Goal: Task Accomplishment & Management: Use online tool/utility

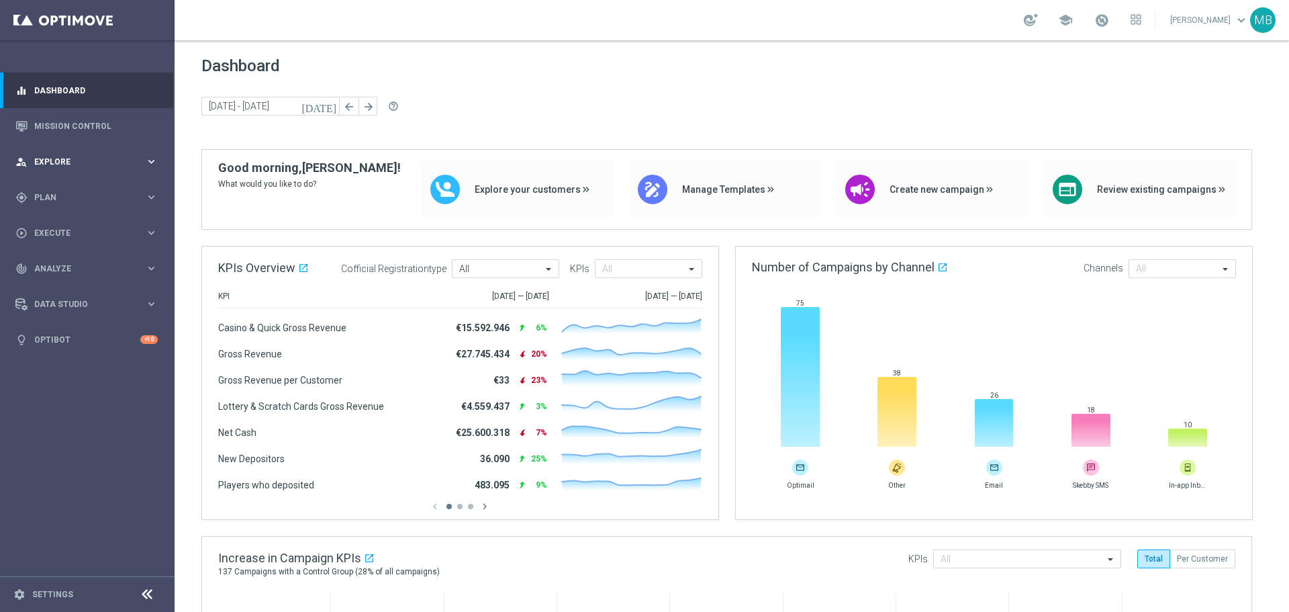
click at [62, 172] on div "person_search Explore keyboard_arrow_right" at bounding box center [86, 162] width 173 height 36
click at [72, 356] on span "Plan" at bounding box center [89, 358] width 111 height 8
click at [75, 271] on accordion "Templates keyboard_arrow_right Optimail OptiMobile In-App OptiMobile Push Optip…" at bounding box center [104, 265] width 138 height 20
click at [77, 265] on span "Templates" at bounding box center [84, 265] width 96 height 8
click at [75, 265] on span "Templates" at bounding box center [84, 265] width 96 height 8
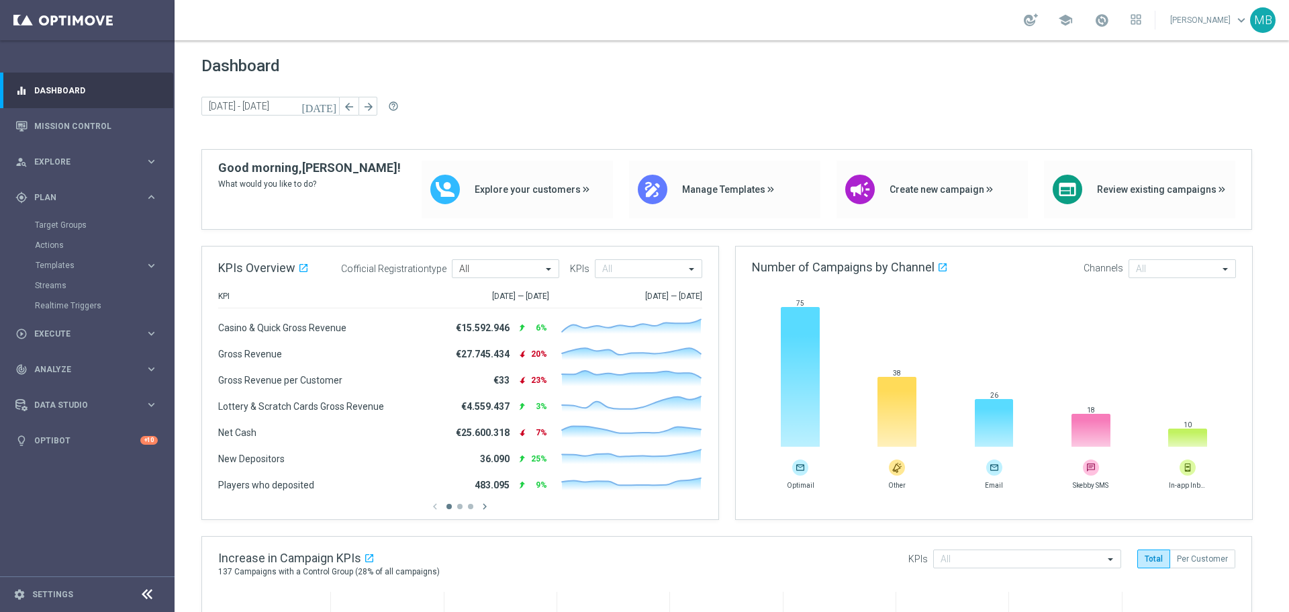
click at [73, 271] on accordion "Templates keyboard_arrow_right Optimail OptiMobile In-App OptiMobile Push Optip…" at bounding box center [104, 265] width 138 height 20
click at [73, 269] on span "Templates" at bounding box center [84, 265] width 96 height 8
click at [73, 279] on div "Optimail" at bounding box center [108, 285] width 132 height 20
click at [66, 281] on link "Optimail" at bounding box center [91, 285] width 98 height 11
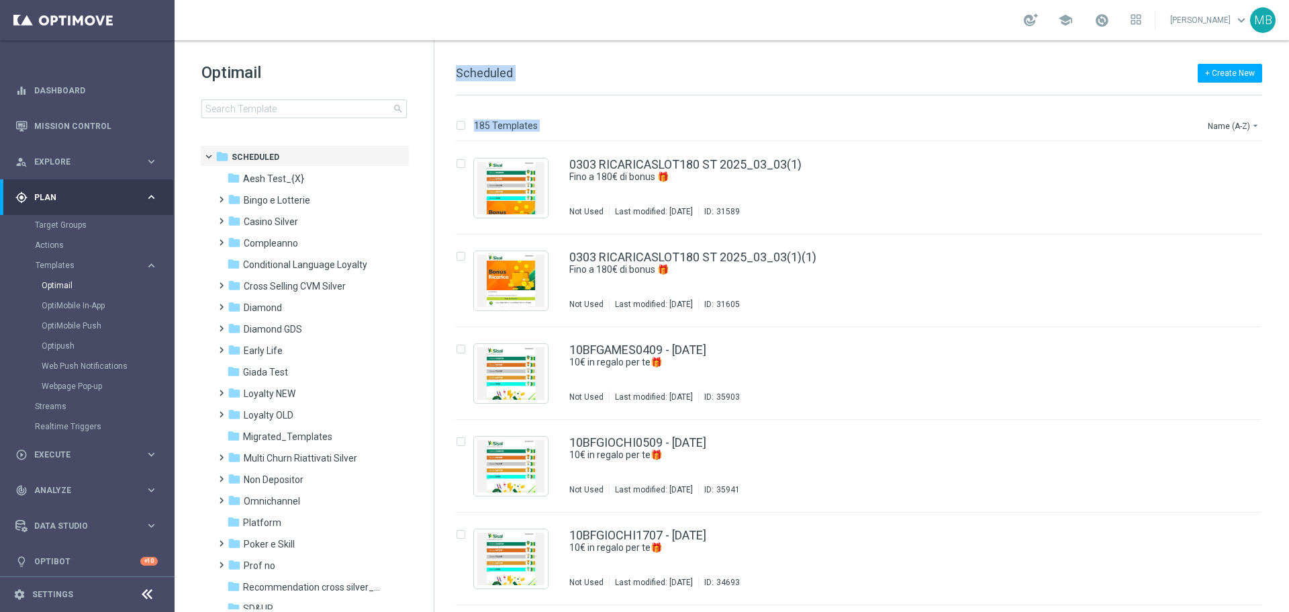
drag, startPoint x: 434, startPoint y: 193, endPoint x: 436, endPoint y: 226, distance: 33.0
click at [437, 226] on div "Optimail search folder 1 Folder folder Scheduled more_vert folder Aesh Test_{X}…" at bounding box center [732, 325] width 1114 height 571
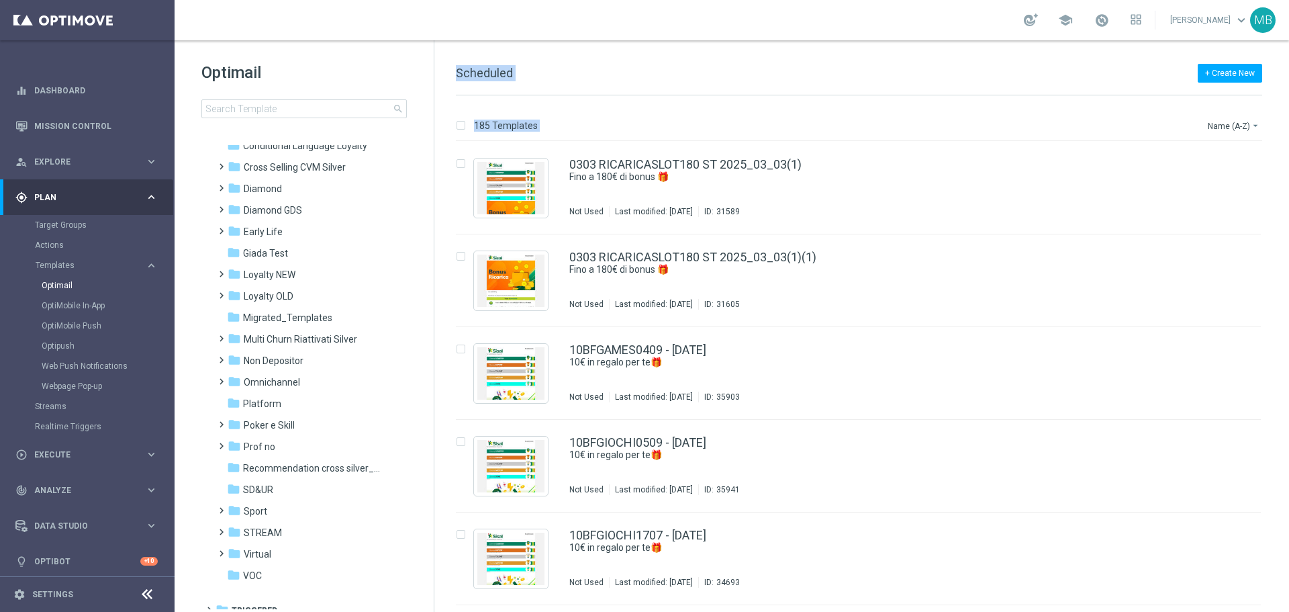
scroll to position [130, 0]
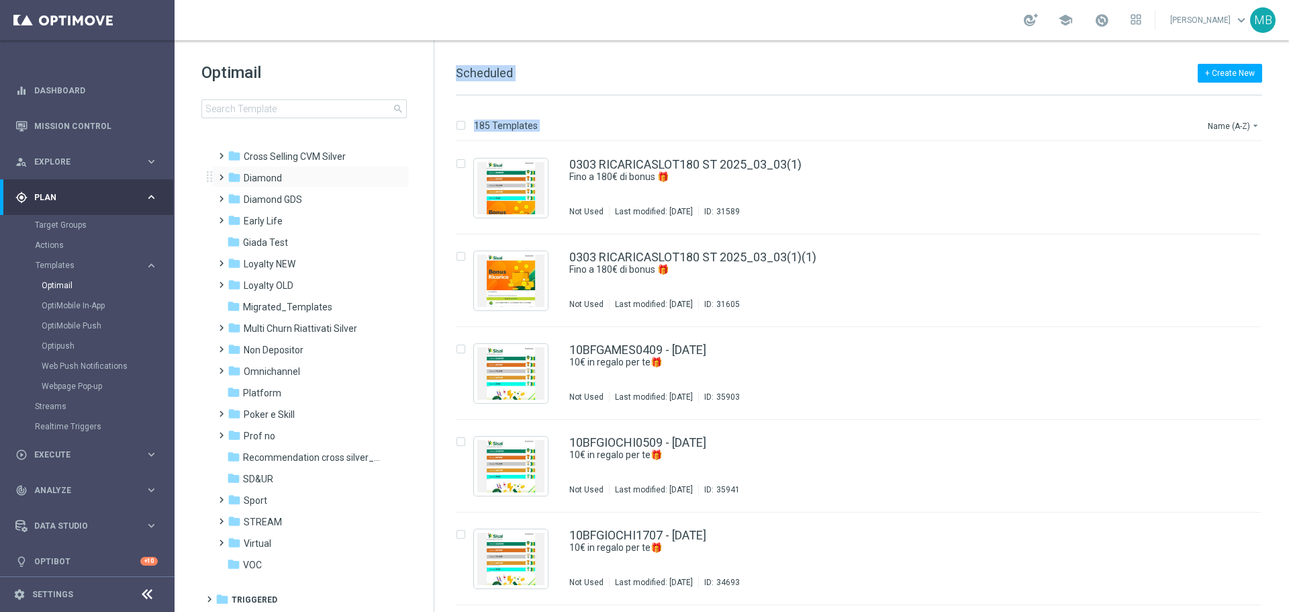
click at [217, 174] on span at bounding box center [219, 171] width 6 height 5
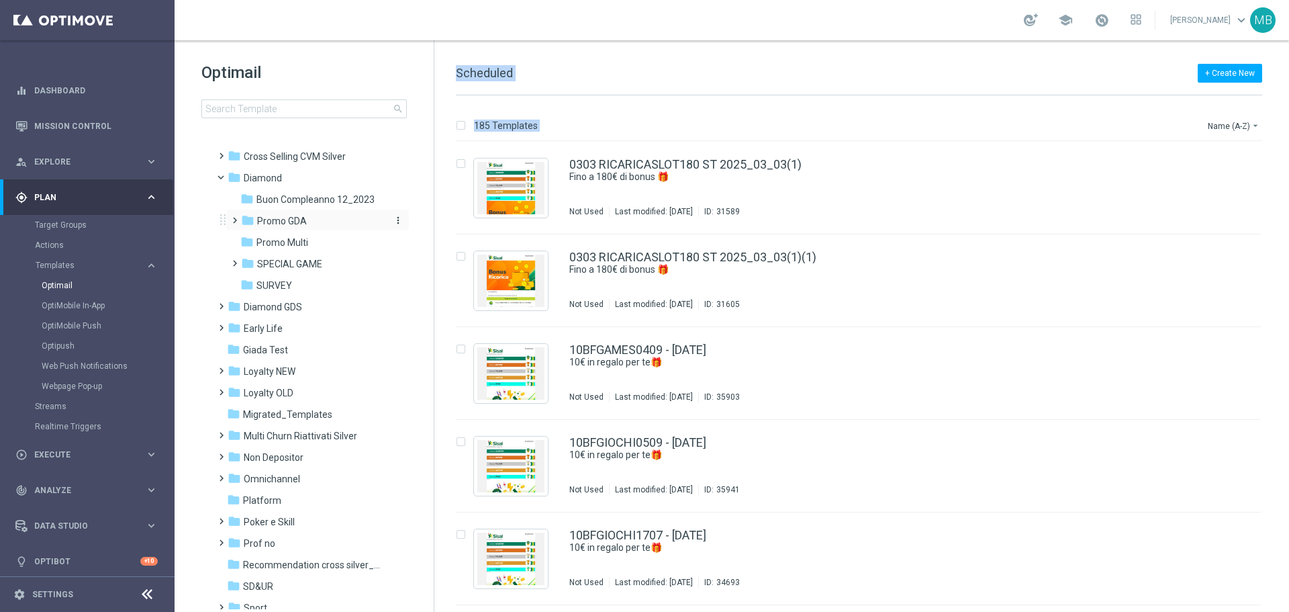
click at [272, 220] on span "Promo GDA" at bounding box center [282, 221] width 50 height 12
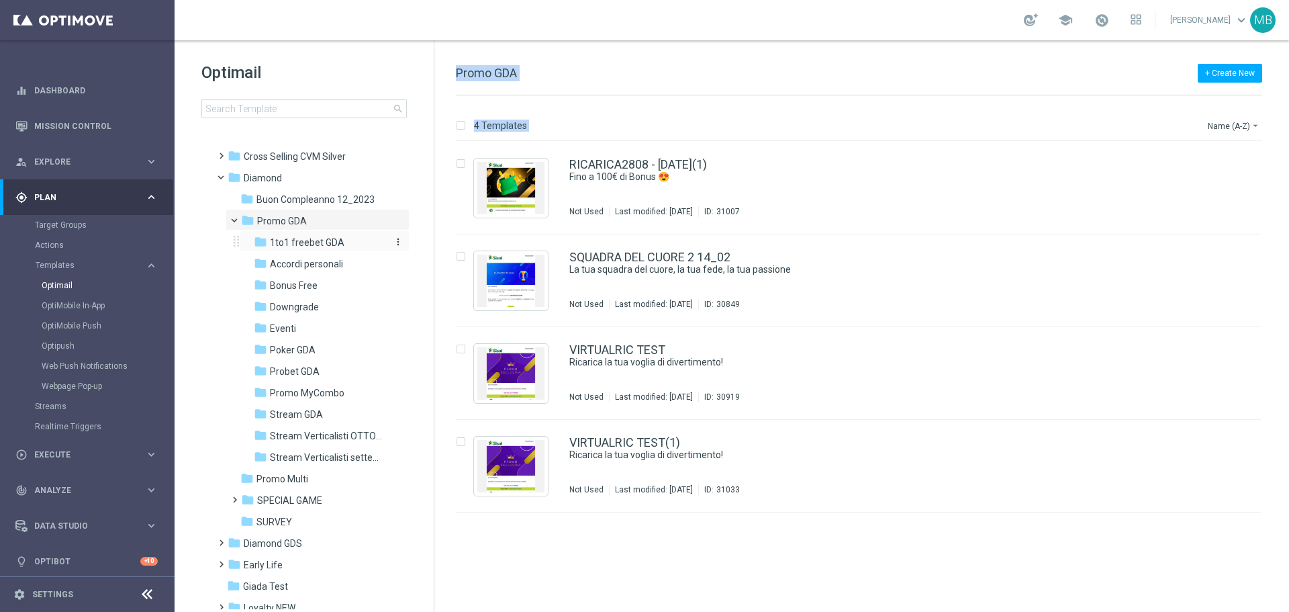
click at [280, 237] on span "1to1 freebet GDA" at bounding box center [307, 242] width 75 height 12
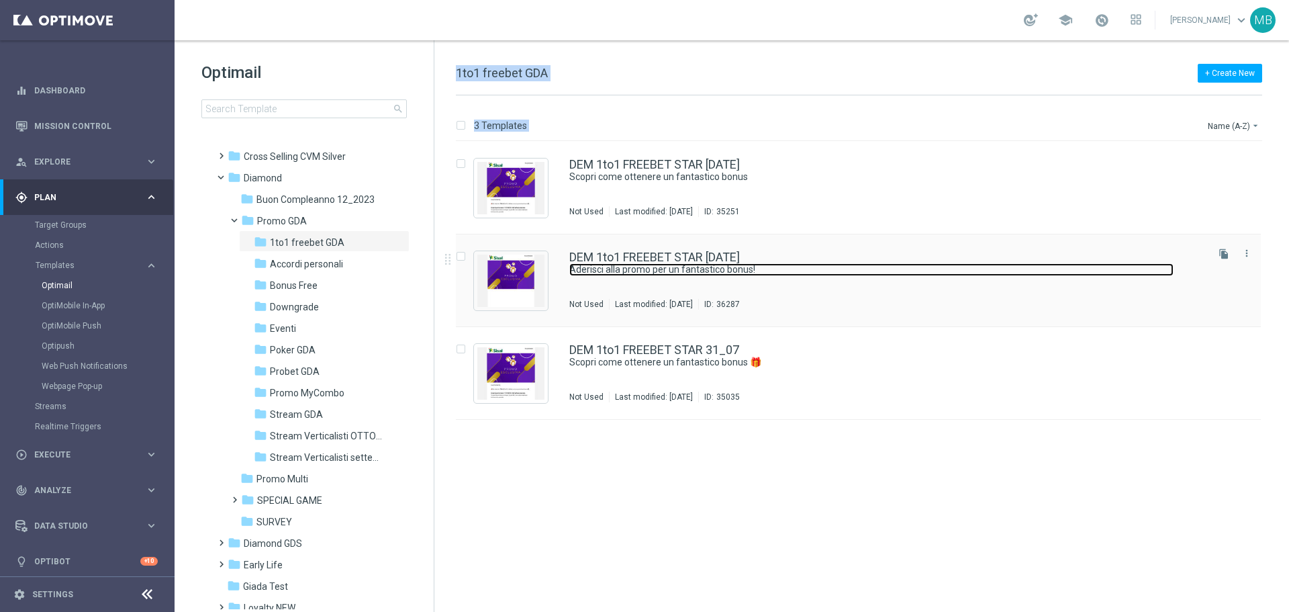
click at [736, 264] on link "Aderisci alla promo per un fantastico bonus!" at bounding box center [871, 269] width 604 height 13
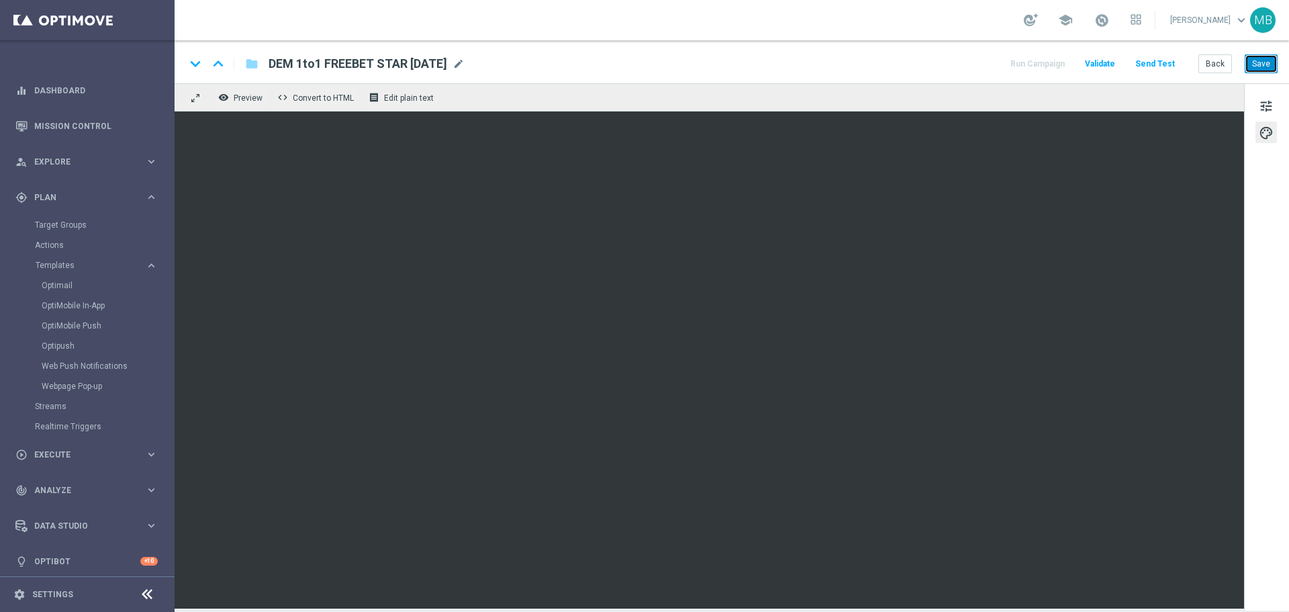
click at [1262, 71] on button "Save" at bounding box center [1261, 63] width 33 height 19
click at [1260, 69] on button "Save" at bounding box center [1261, 63] width 33 height 19
click at [1255, 64] on button "Save" at bounding box center [1261, 63] width 33 height 19
click at [1269, 65] on button "Save" at bounding box center [1261, 63] width 33 height 19
click at [1266, 66] on button "Save" at bounding box center [1261, 63] width 33 height 19
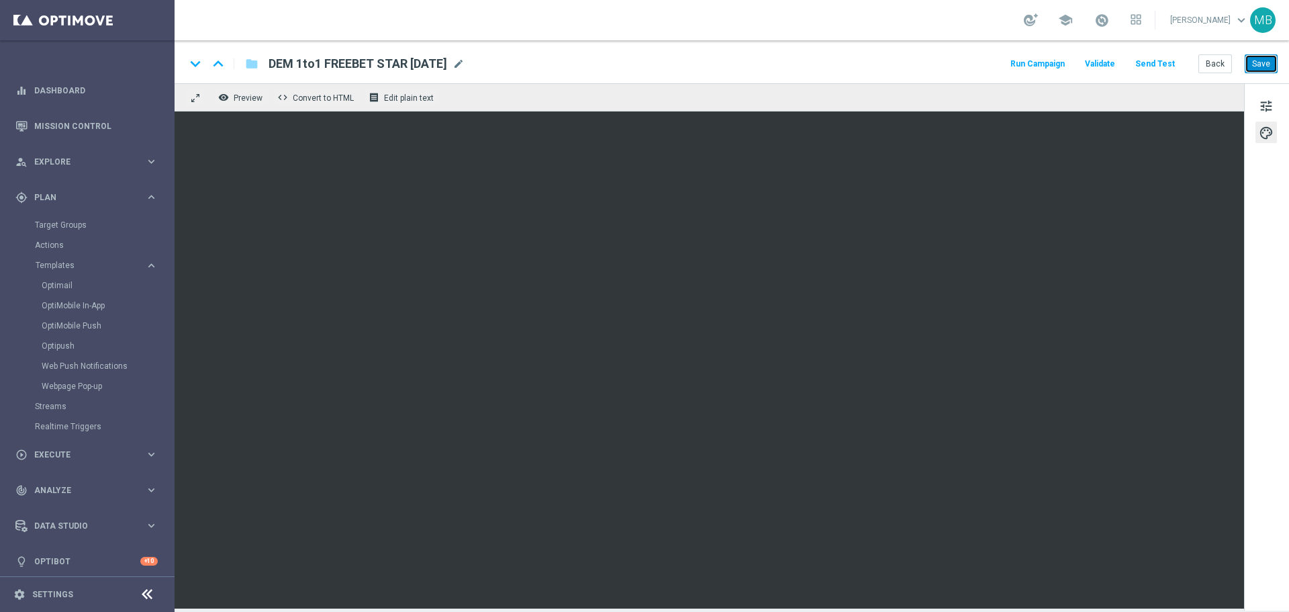
click at [1265, 59] on button "Save" at bounding box center [1261, 63] width 33 height 19
click at [1257, 62] on button "Save" at bounding box center [1261, 63] width 33 height 19
click at [1035, 60] on button "Run Campaign" at bounding box center [1037, 64] width 58 height 18
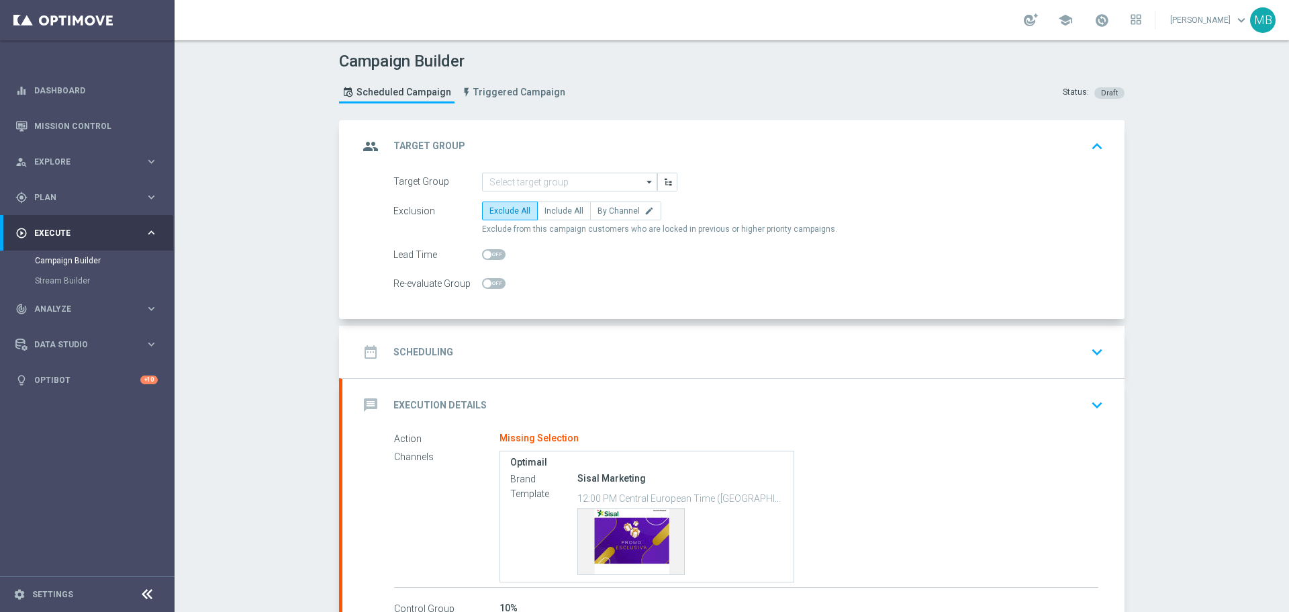
click at [643, 177] on icon "arrow_drop_down" at bounding box center [649, 181] width 13 height 17
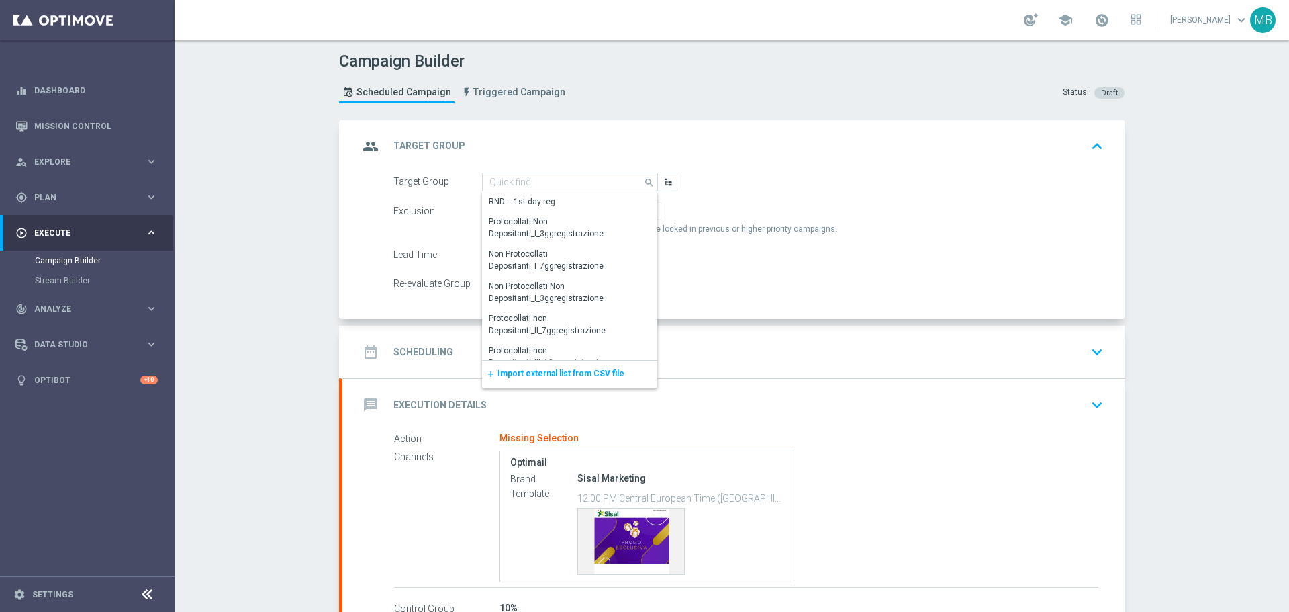
click at [567, 373] on span "Import external list from CSV file" at bounding box center [560, 373] width 127 height 9
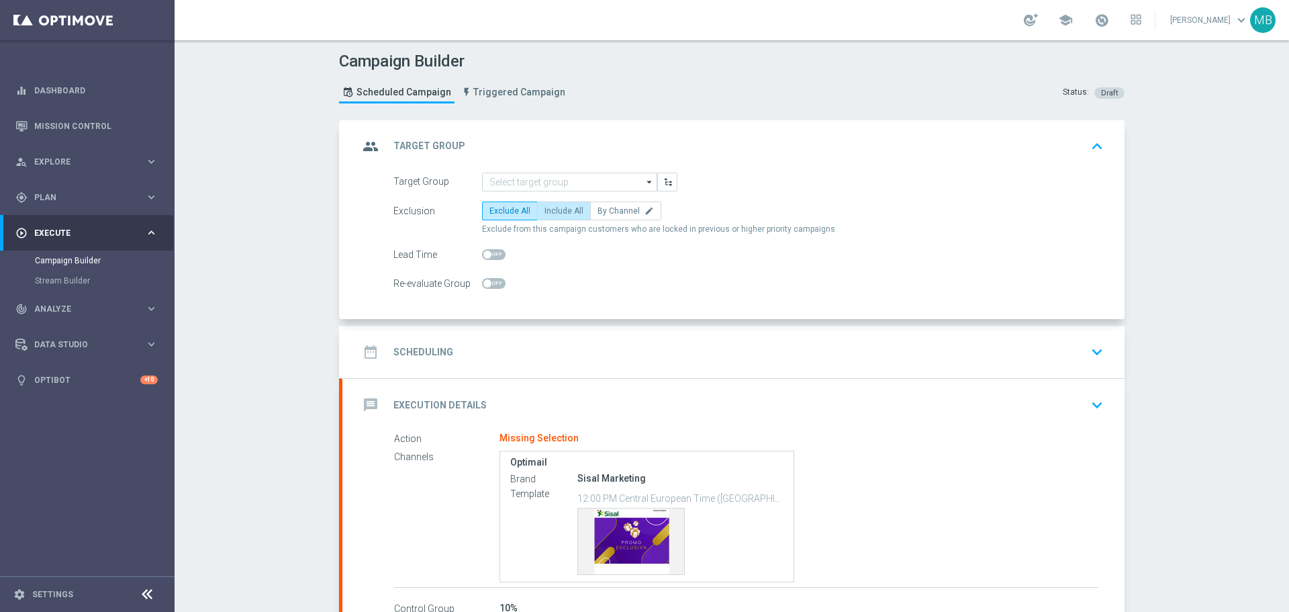
click at [559, 206] on span "Include All" at bounding box center [563, 210] width 39 height 9
click at [553, 209] on input "Include All" at bounding box center [548, 213] width 9 height 9
radio input "true"
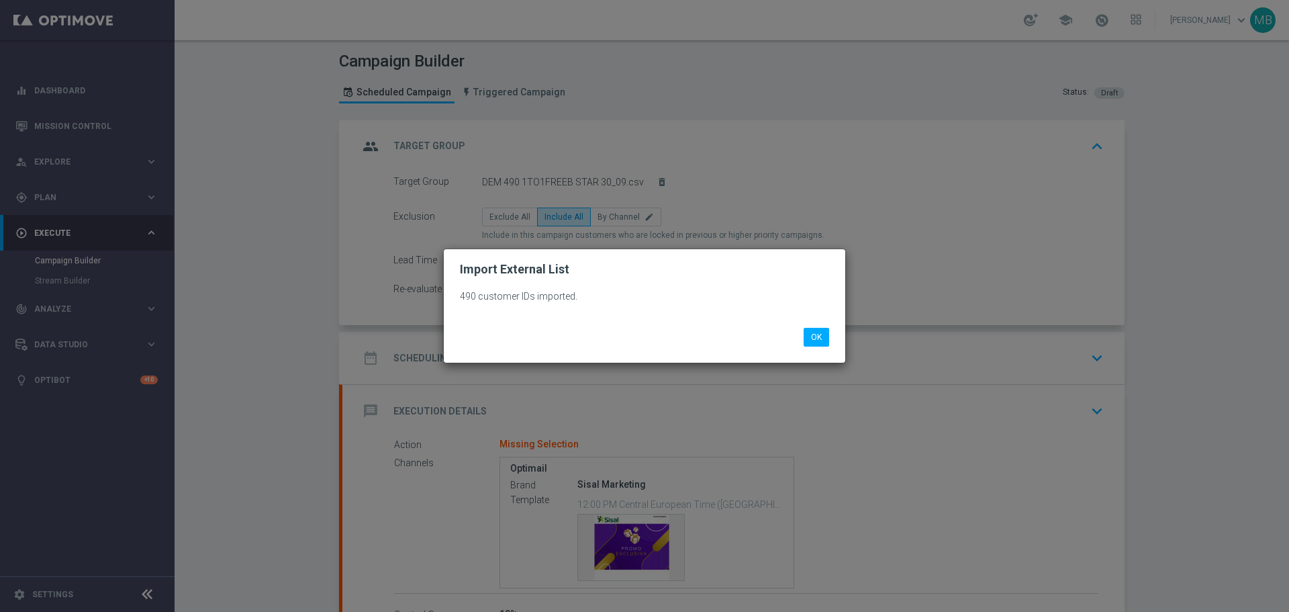
drag, startPoint x: 1288, startPoint y: 157, endPoint x: 1286, endPoint y: 204, distance: 47.1
click at [1286, 204] on modal-container "Import External List 490 customer IDs imported. OK" at bounding box center [644, 306] width 1289 height 612
click at [813, 330] on button "OK" at bounding box center [817, 337] width 26 height 19
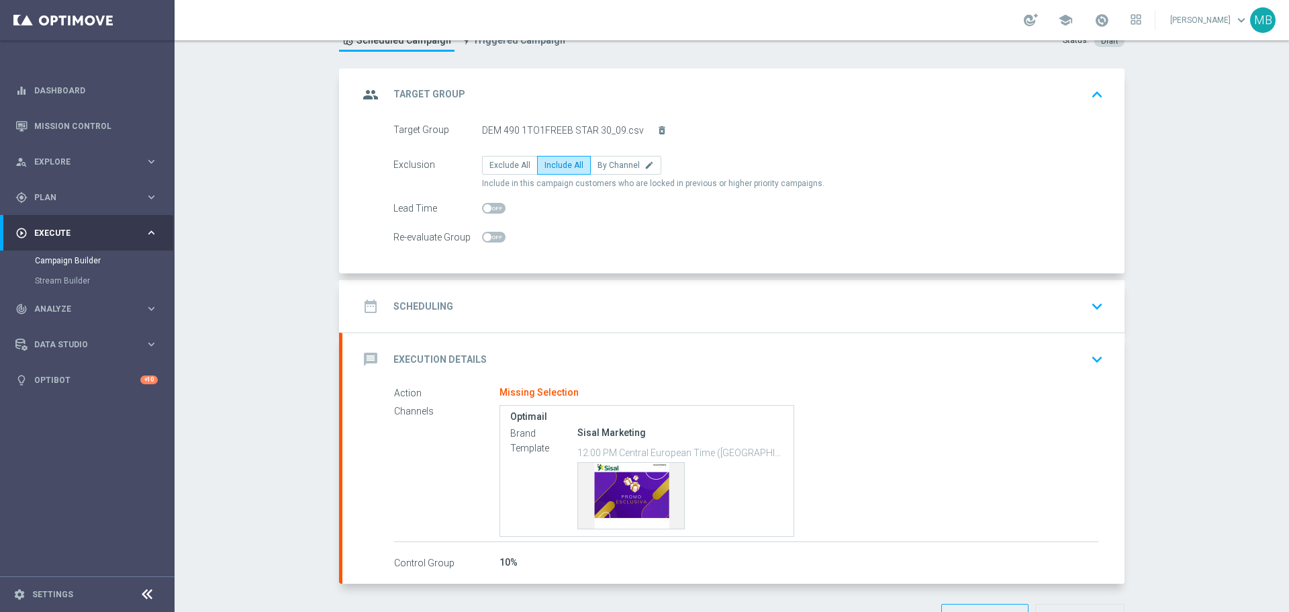
scroll to position [96, 0]
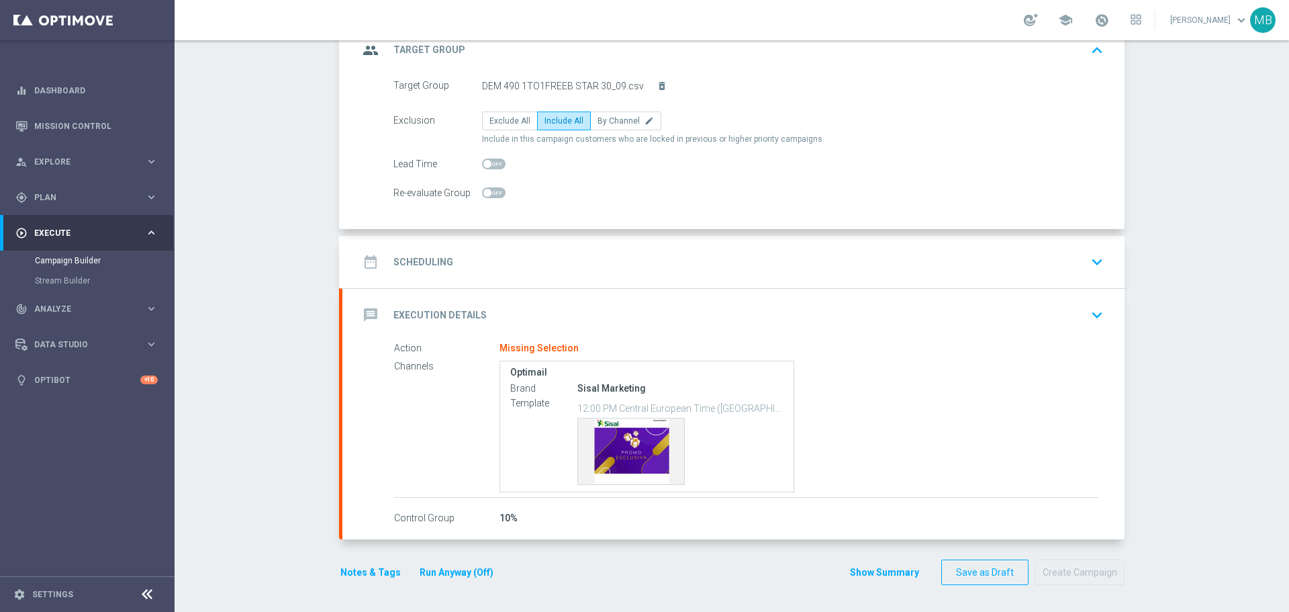
click at [1093, 266] on icon "keyboard_arrow_down" at bounding box center [1097, 262] width 20 height 20
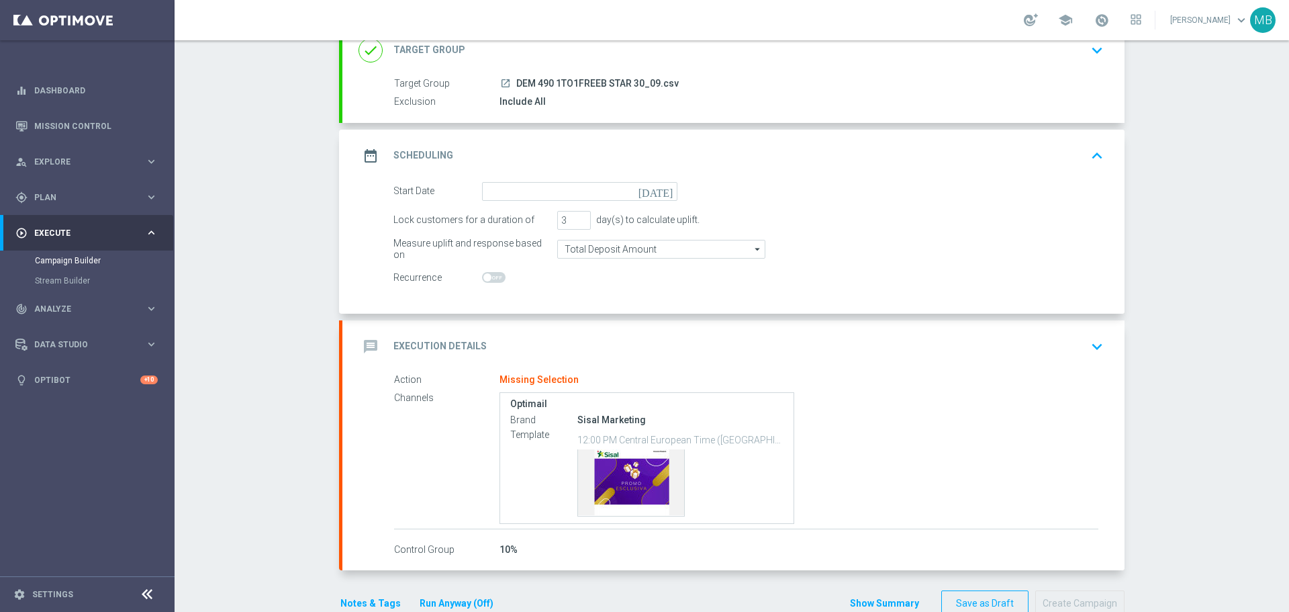
scroll to position [95, 0]
click at [664, 193] on icon "[DATE]" at bounding box center [658, 190] width 40 height 15
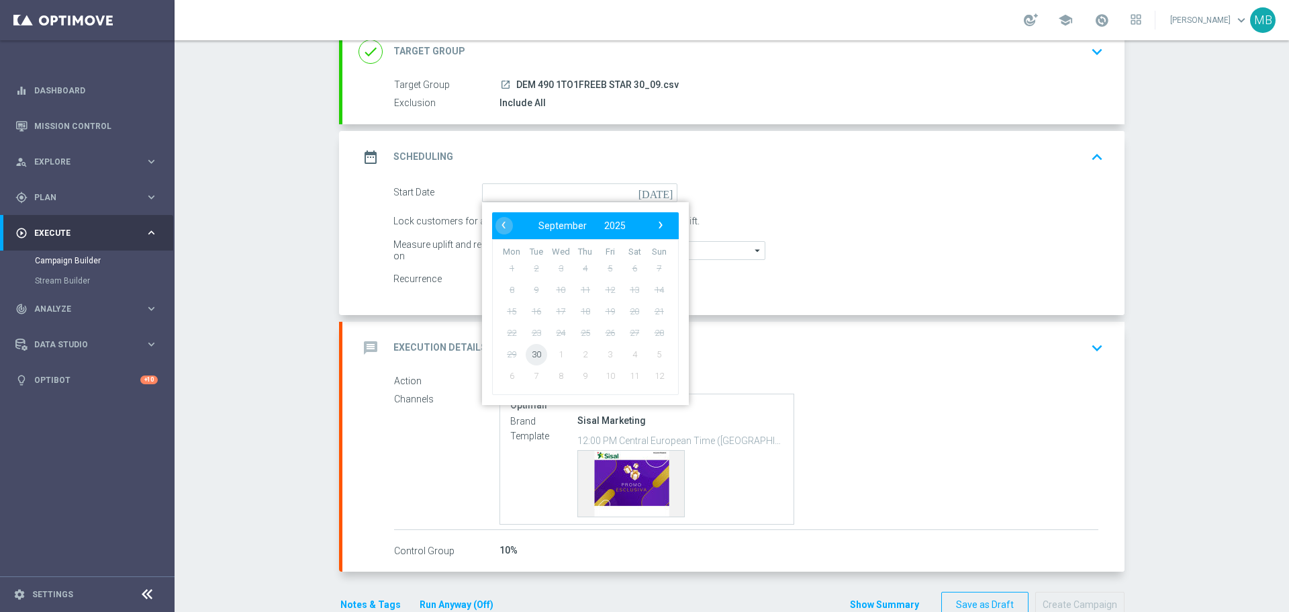
click at [534, 350] on span "30" at bounding box center [536, 353] width 21 height 21
type input "[DATE]"
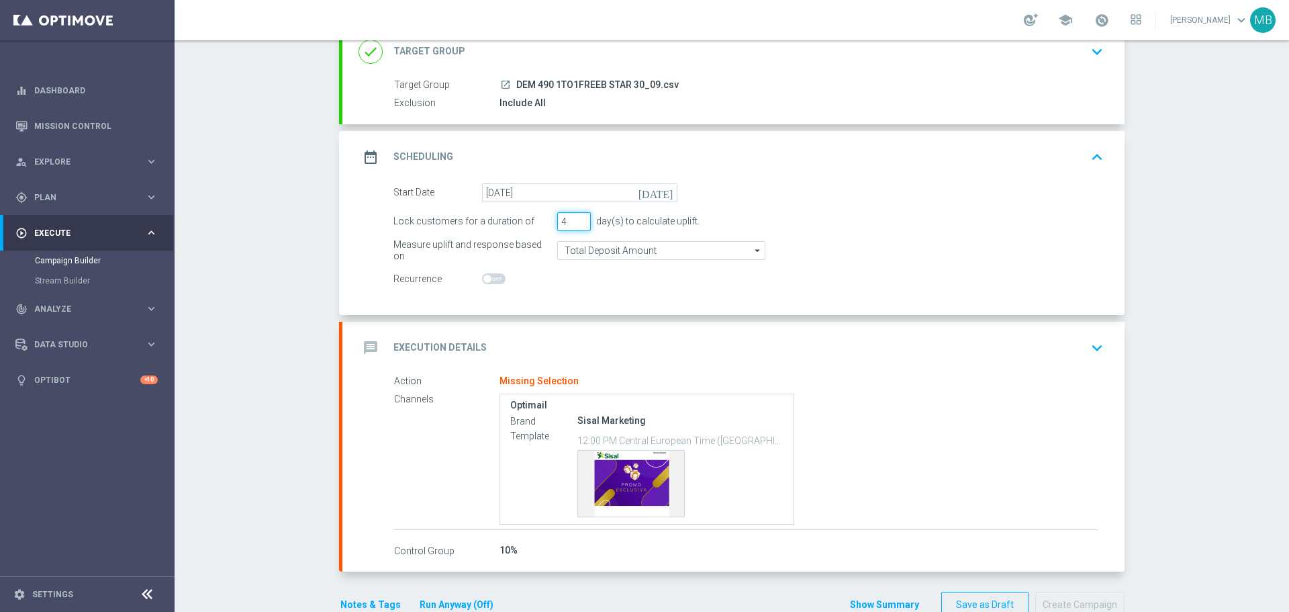
click at [575, 217] on input "4" at bounding box center [574, 221] width 34 height 19
type input "5"
click at [575, 216] on input "5" at bounding box center [574, 221] width 34 height 19
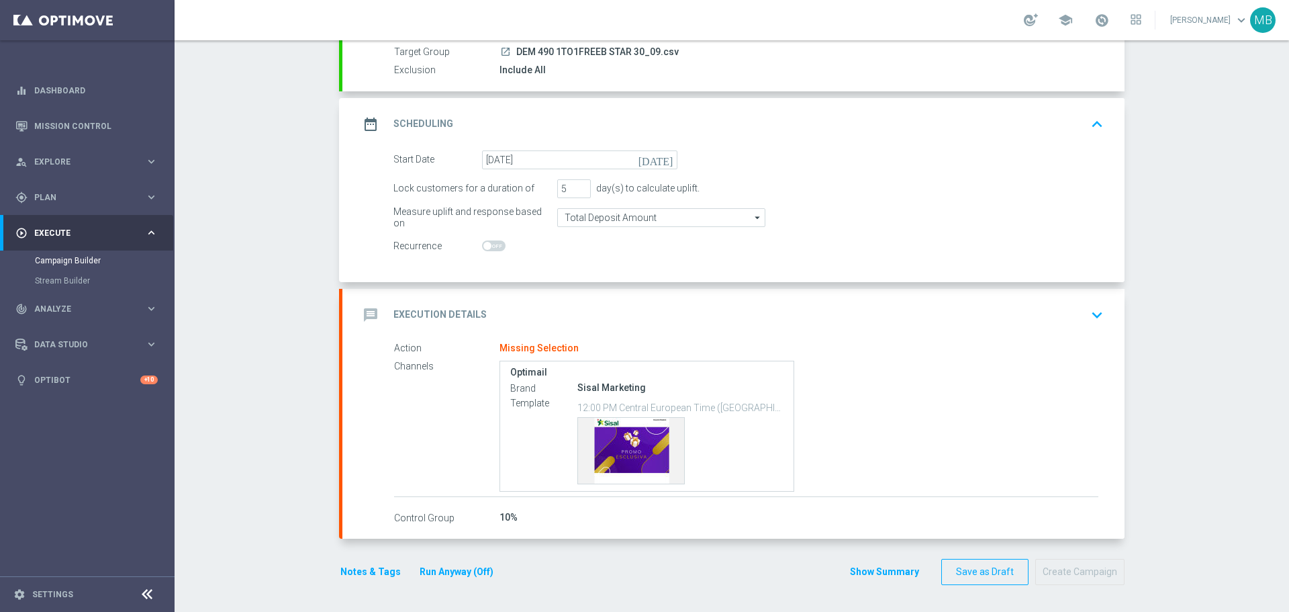
click at [1094, 319] on icon "keyboard_arrow_down" at bounding box center [1097, 315] width 20 height 20
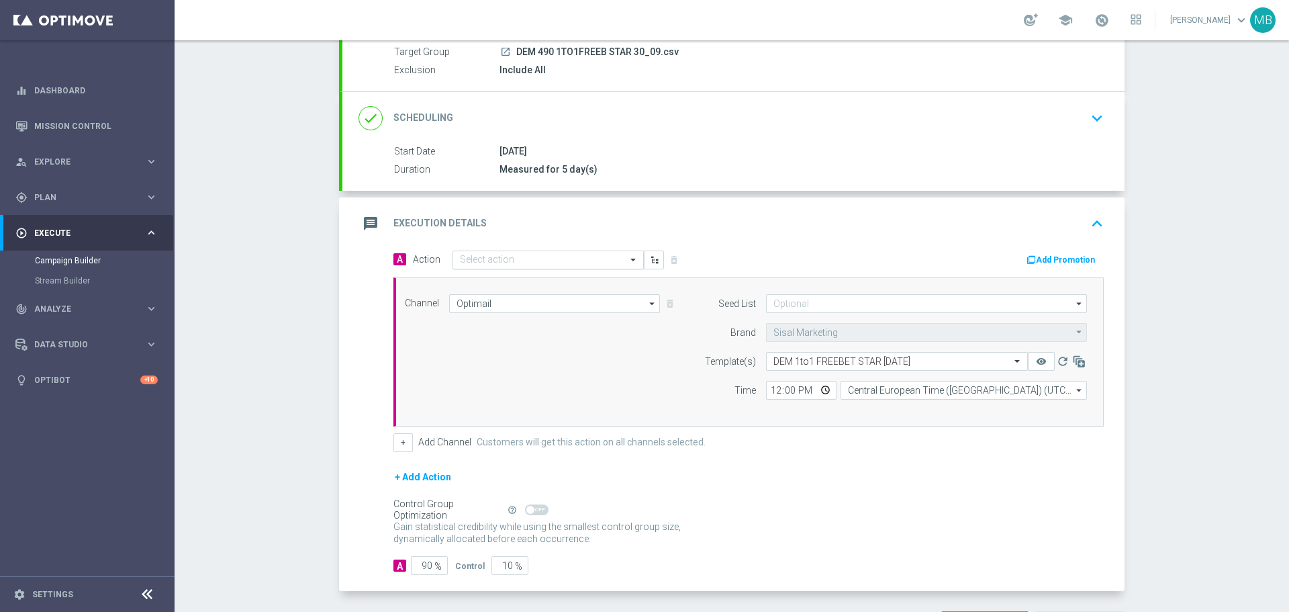
click at [600, 264] on input "text" at bounding box center [535, 259] width 150 height 11
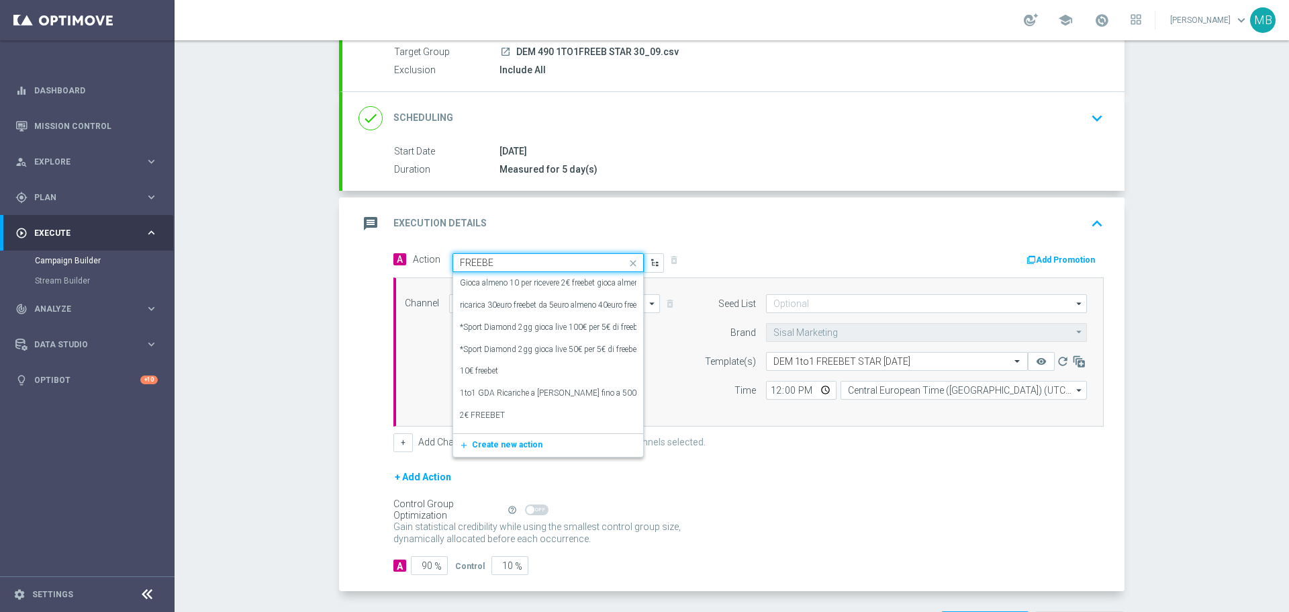
type input "FREEBET"
click at [553, 391] on label "1to1 GDA Ricariche a [PERSON_NAME] fino a 500€ Freebet" at bounding box center [563, 392] width 207 height 11
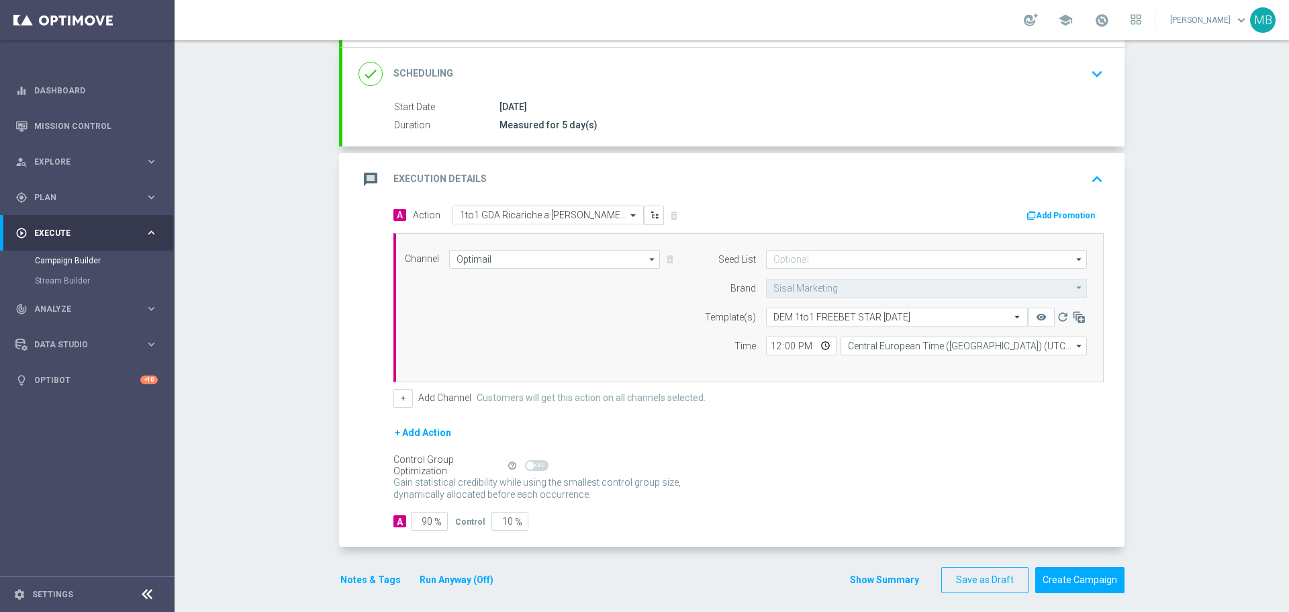
scroll to position [177, 0]
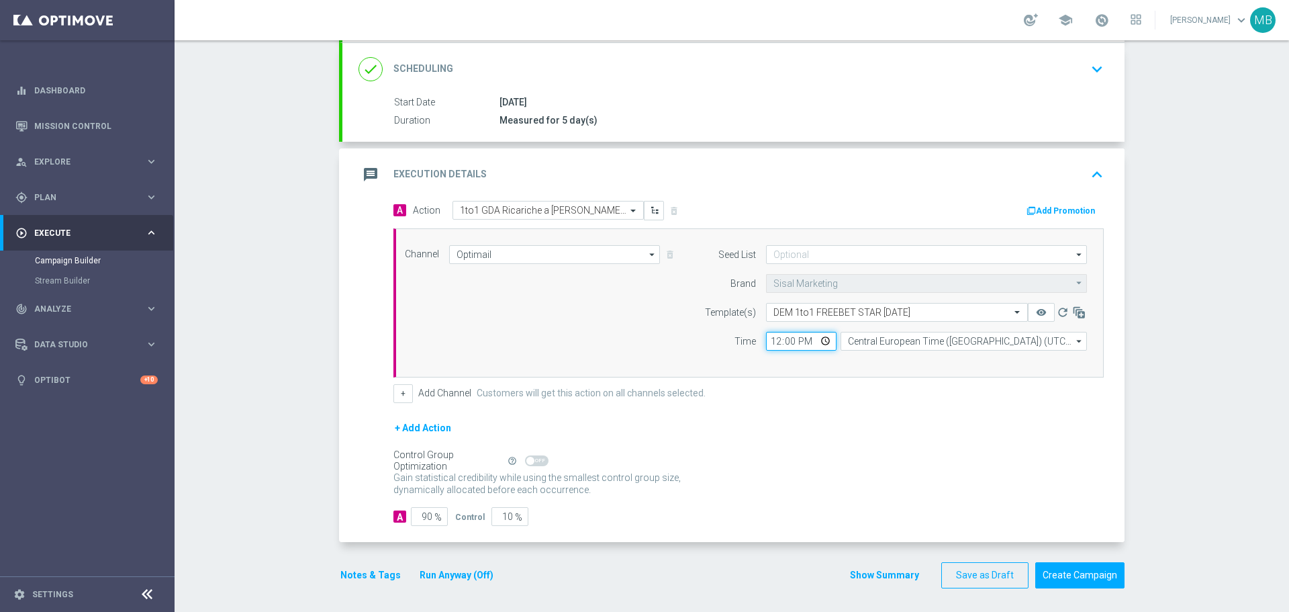
click at [818, 338] on input "12:00" at bounding box center [801, 341] width 70 height 19
click at [883, 371] on div "Channel Optimail Optimail arrow_drop_down Drag here to set row groups Drag here…" at bounding box center [748, 302] width 710 height 149
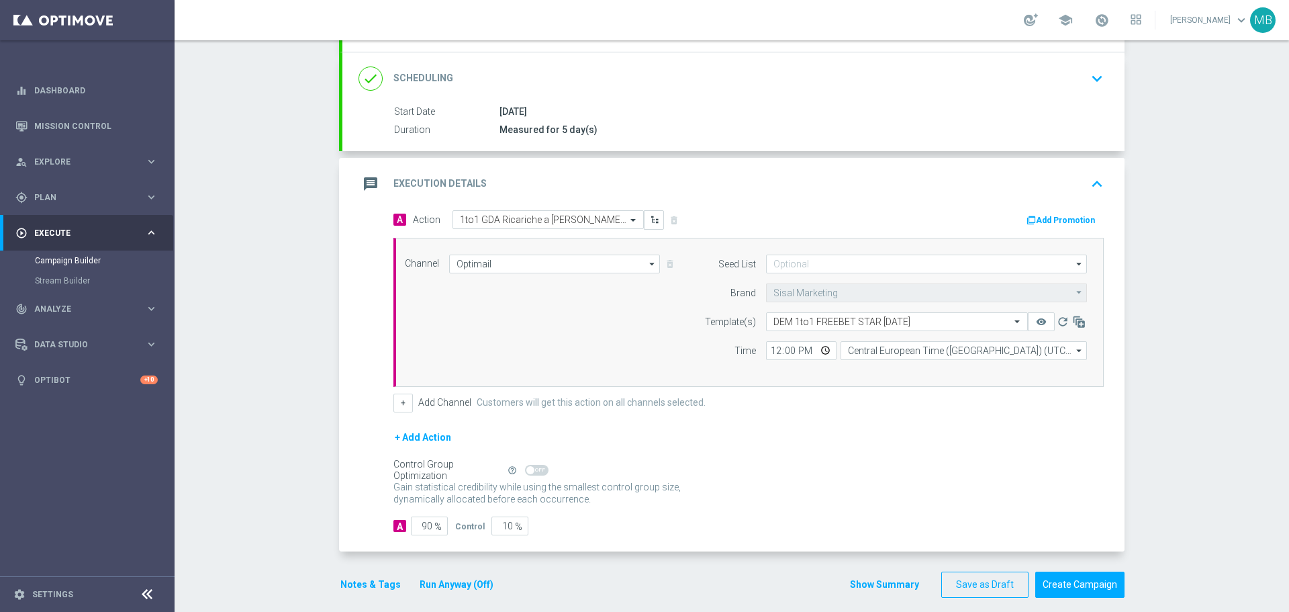
scroll to position [180, 0]
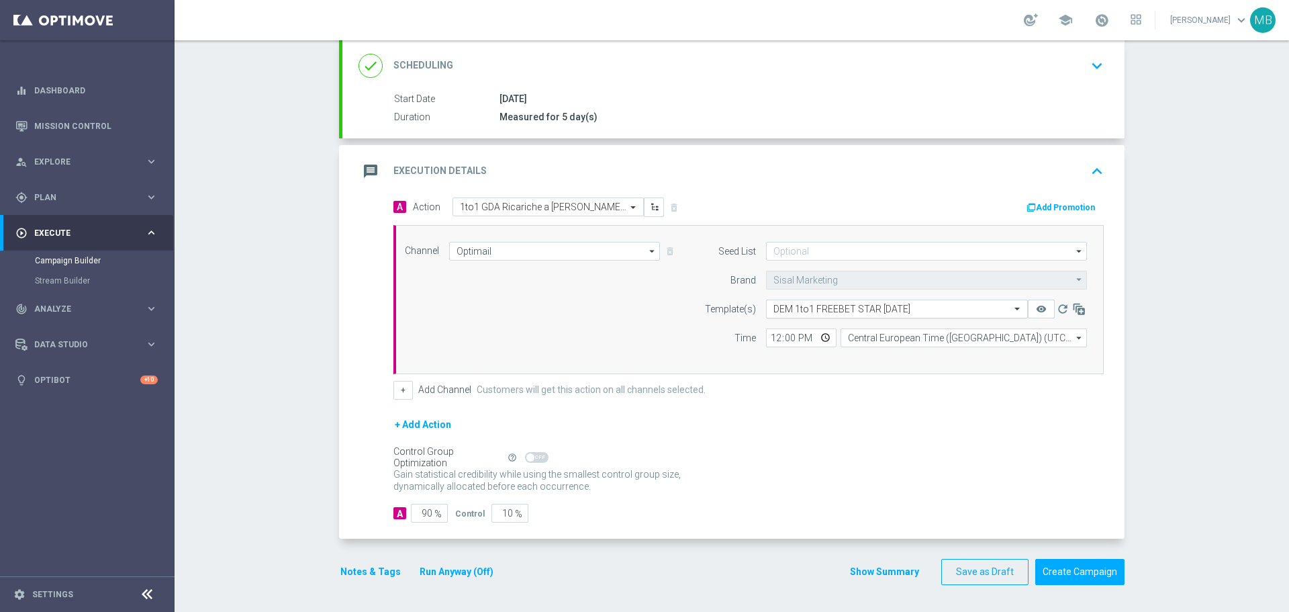
click at [1012, 312] on span at bounding box center [1018, 308] width 17 height 11
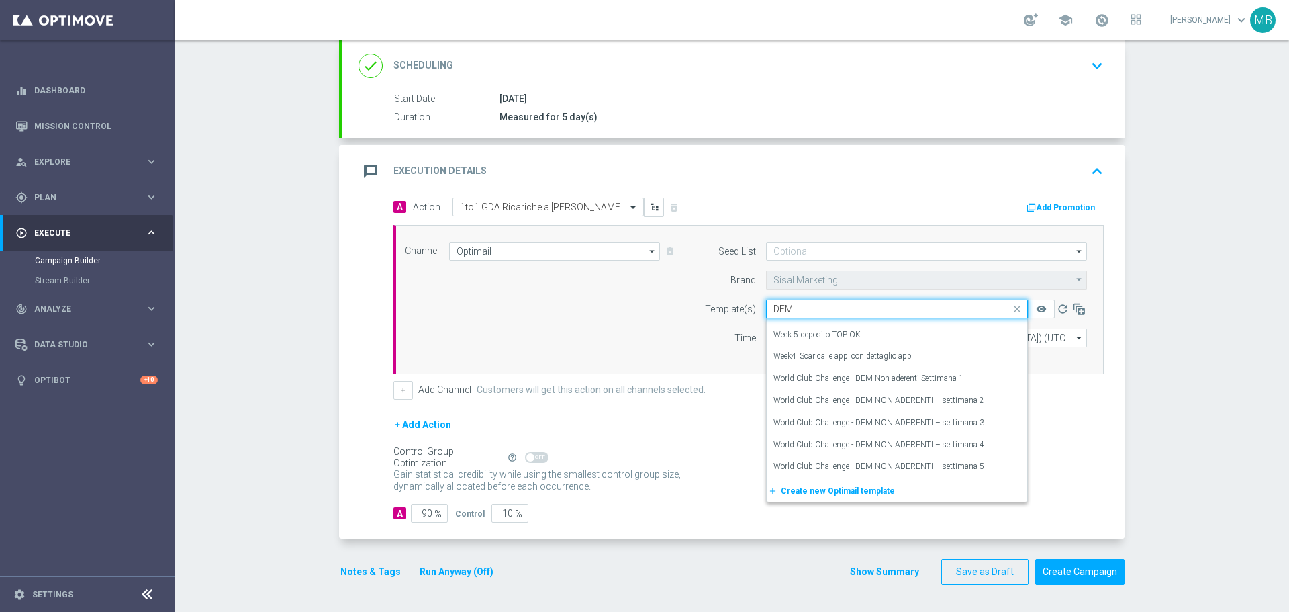
scroll to position [8856, 0]
type input "DEM"
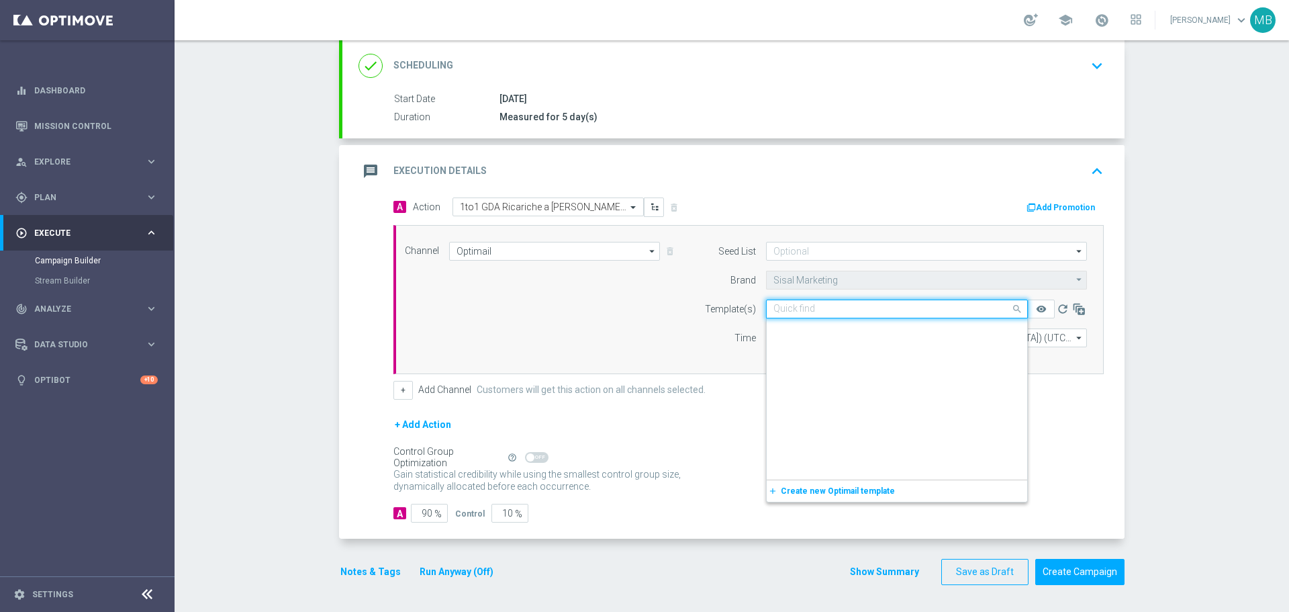
click at [958, 310] on input "text" at bounding box center [883, 308] width 220 height 11
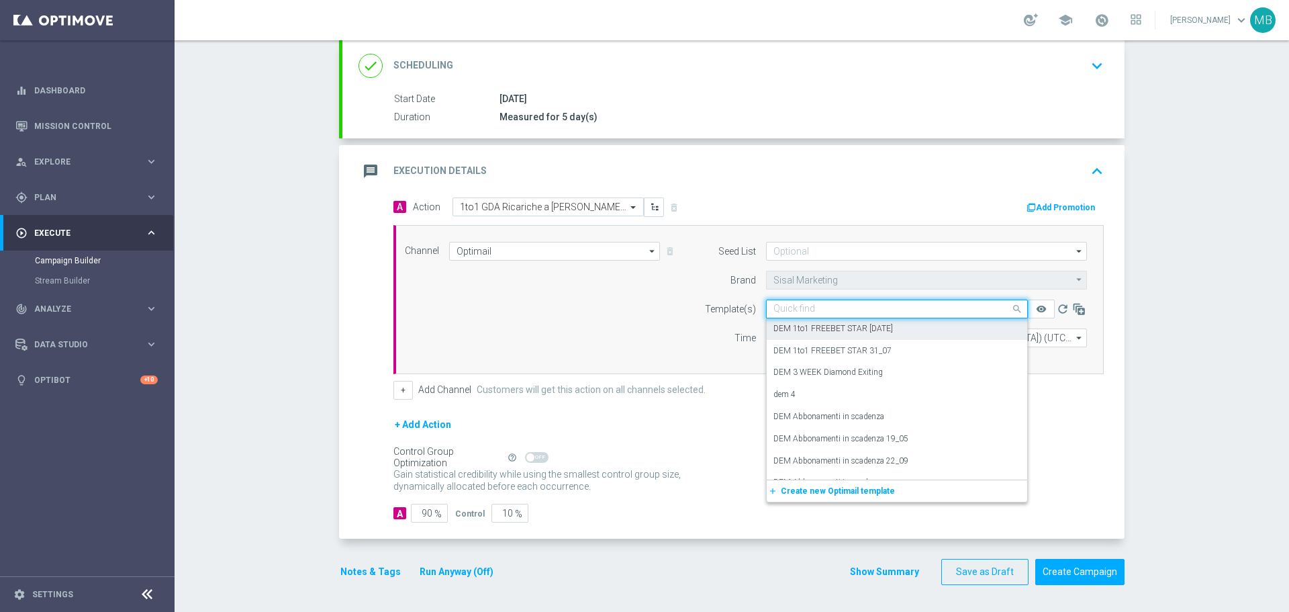
click at [929, 323] on div "DEM 1to1 FREEBET STAR [DATE]" at bounding box center [896, 329] width 247 height 22
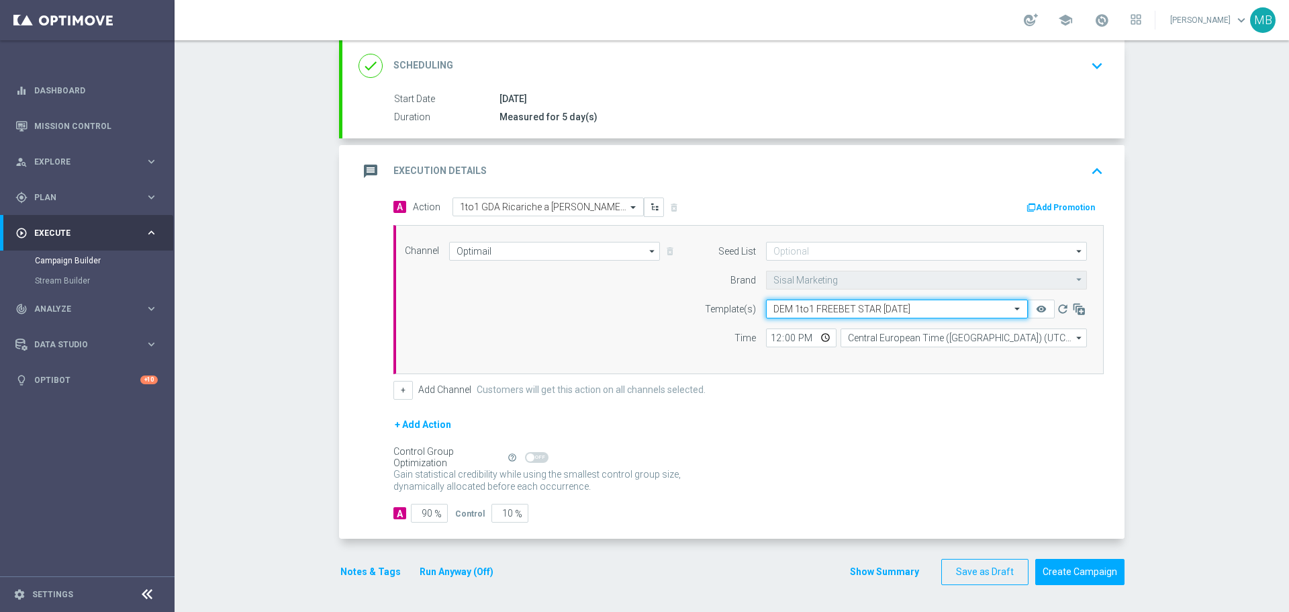
click at [888, 306] on input "text" at bounding box center [883, 308] width 220 height 11
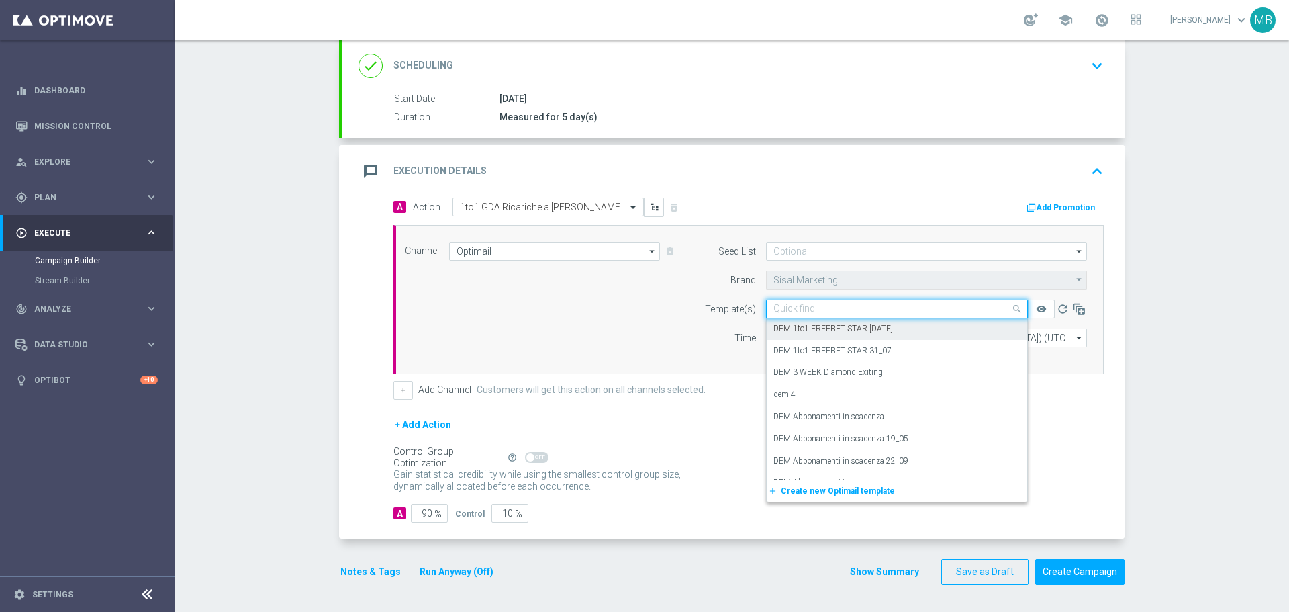
click at [888, 323] on label "DEM 1to1 FREEBET STAR [DATE]" at bounding box center [833, 328] width 120 height 11
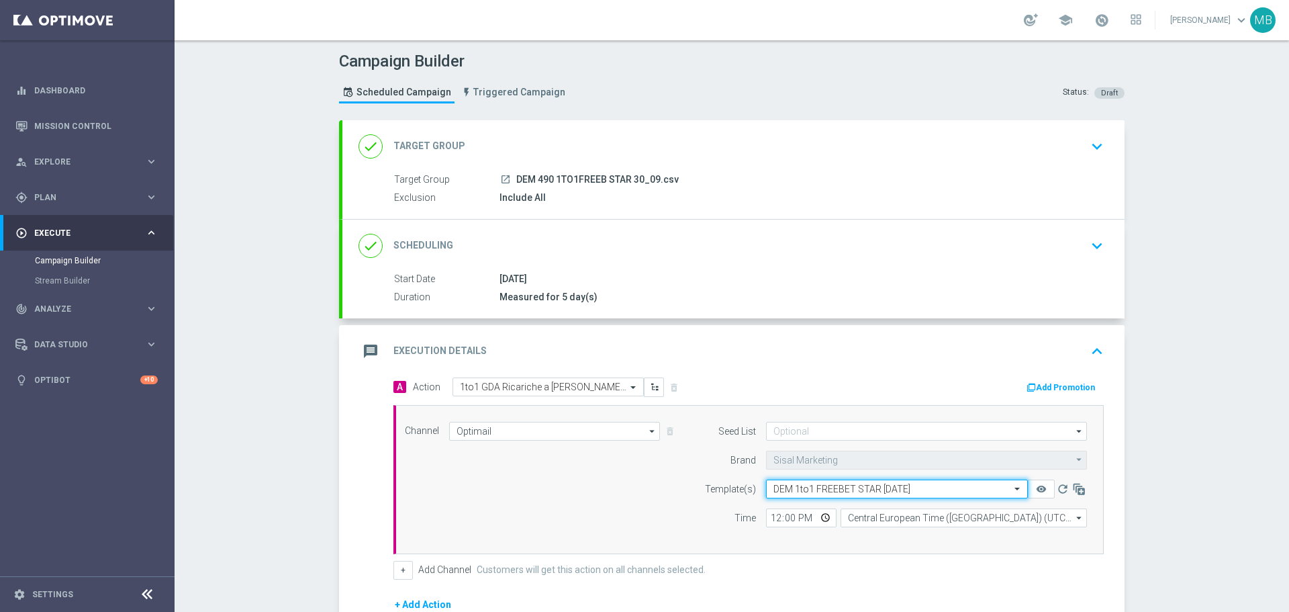
scroll to position [17, 0]
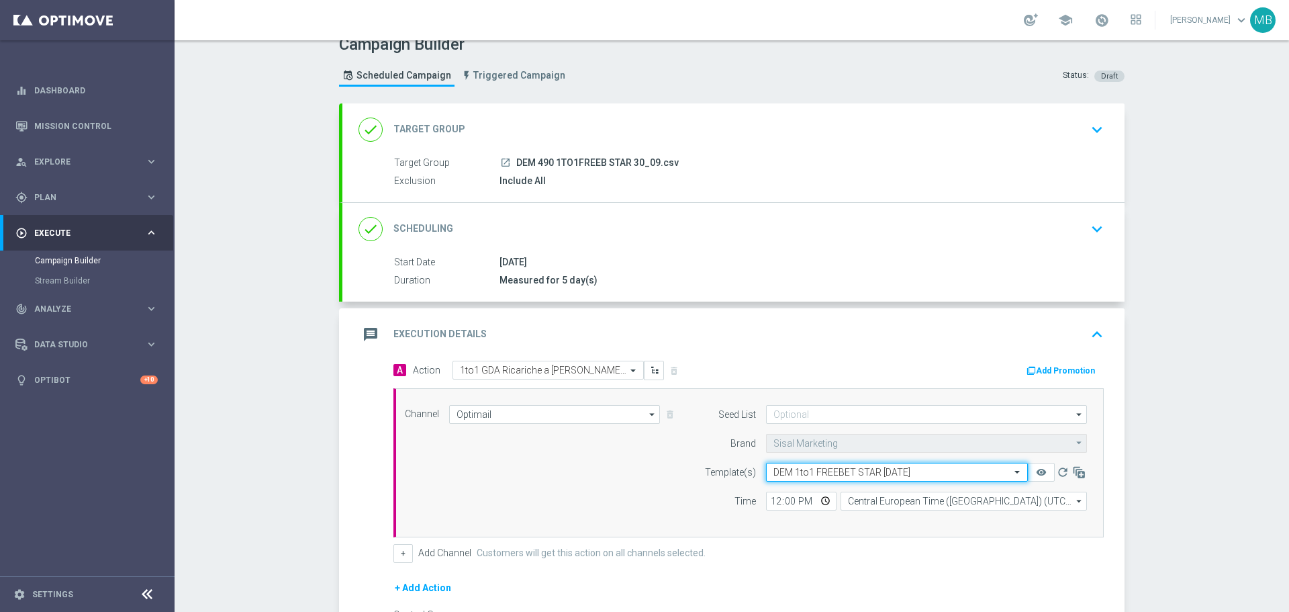
click at [1096, 339] on icon "keyboard_arrow_up" at bounding box center [1097, 334] width 20 height 20
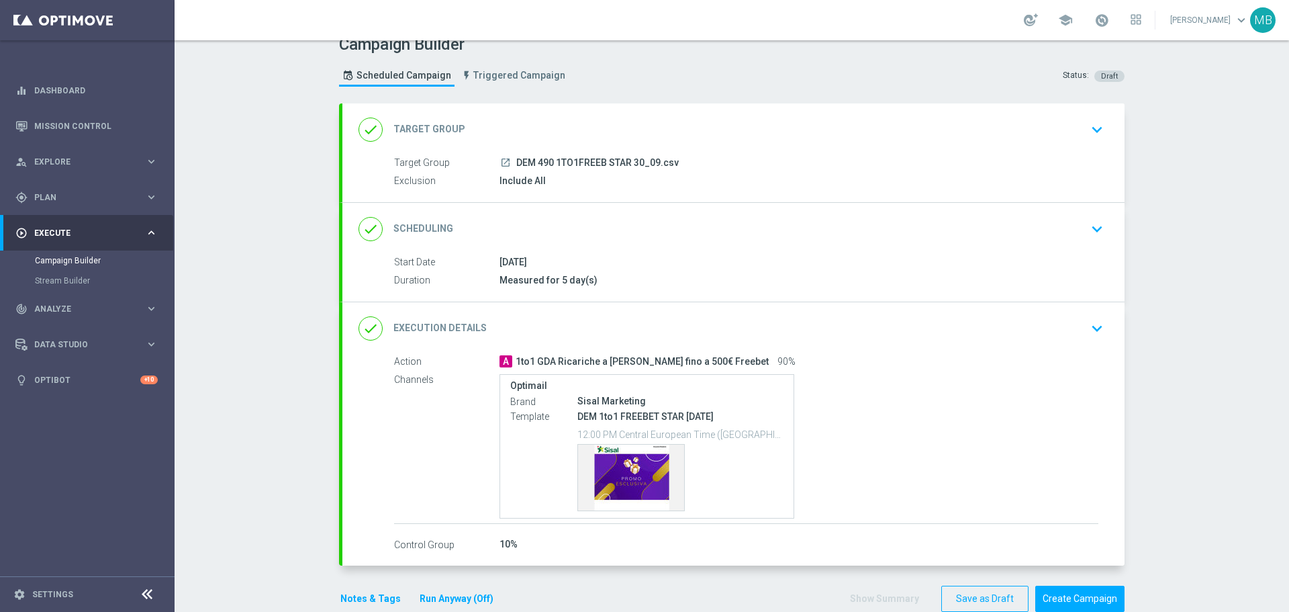
click at [1096, 339] on button "keyboard_arrow_down" at bounding box center [1097, 329] width 23 height 26
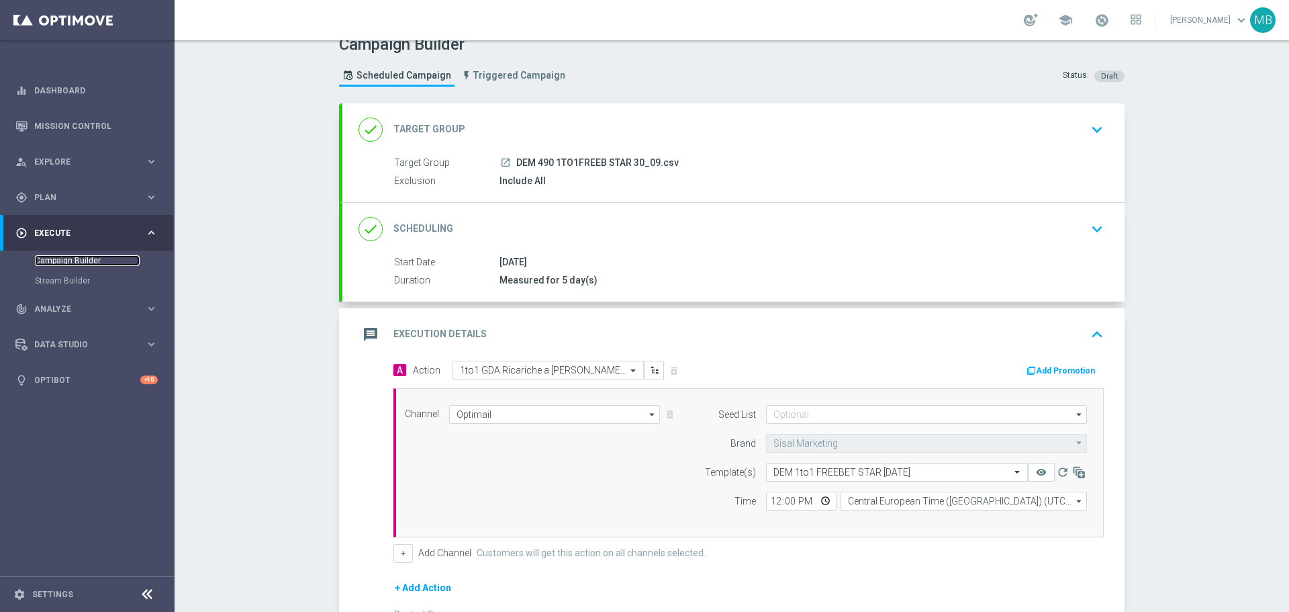
click at [85, 256] on link "Campaign Builder" at bounding box center [87, 260] width 105 height 11
click at [93, 219] on div "play_circle_outline Execute keyboard_arrow_right" at bounding box center [86, 233] width 173 height 36
click at [93, 223] on div "play_circle_outline Execute keyboard_arrow_right" at bounding box center [86, 233] width 173 height 36
click at [90, 172] on div "person_search Explore keyboard_arrow_right" at bounding box center [86, 162] width 173 height 36
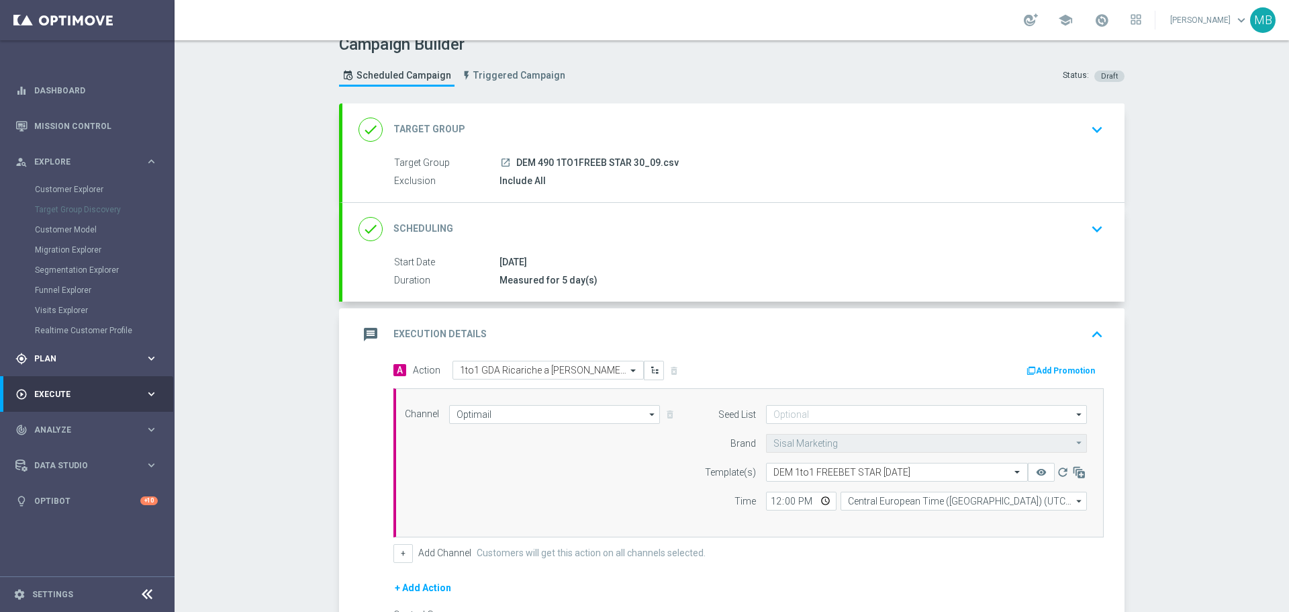
click at [83, 354] on span "Plan" at bounding box center [89, 358] width 111 height 8
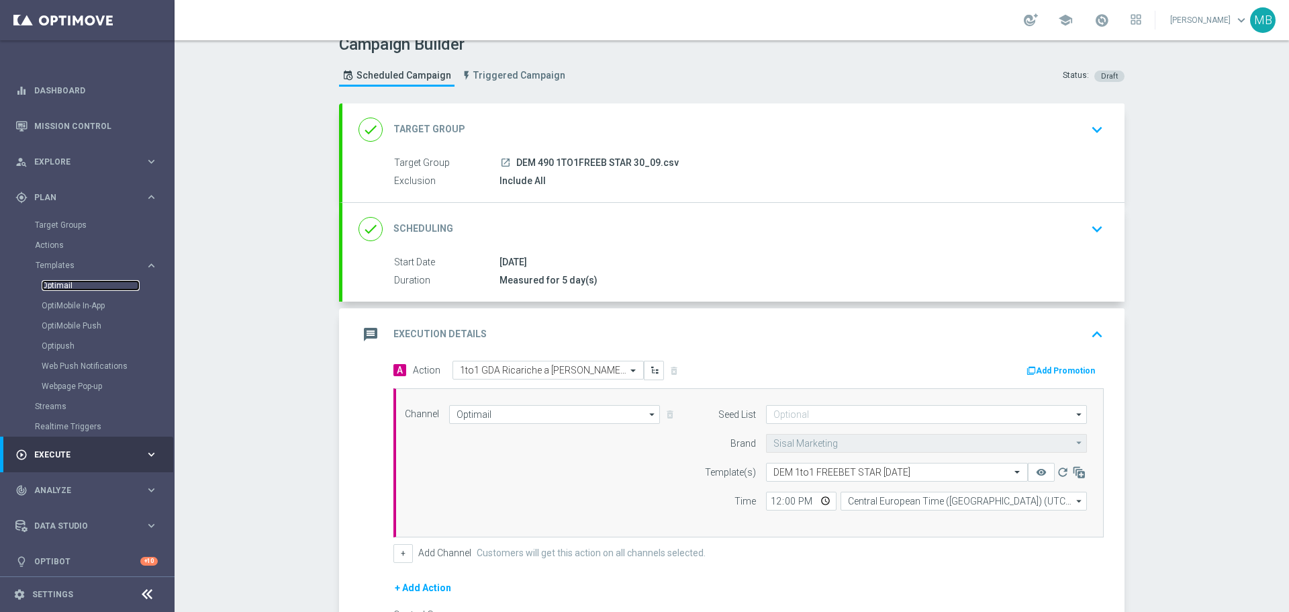
click at [85, 287] on link "Optimail" at bounding box center [91, 285] width 98 height 11
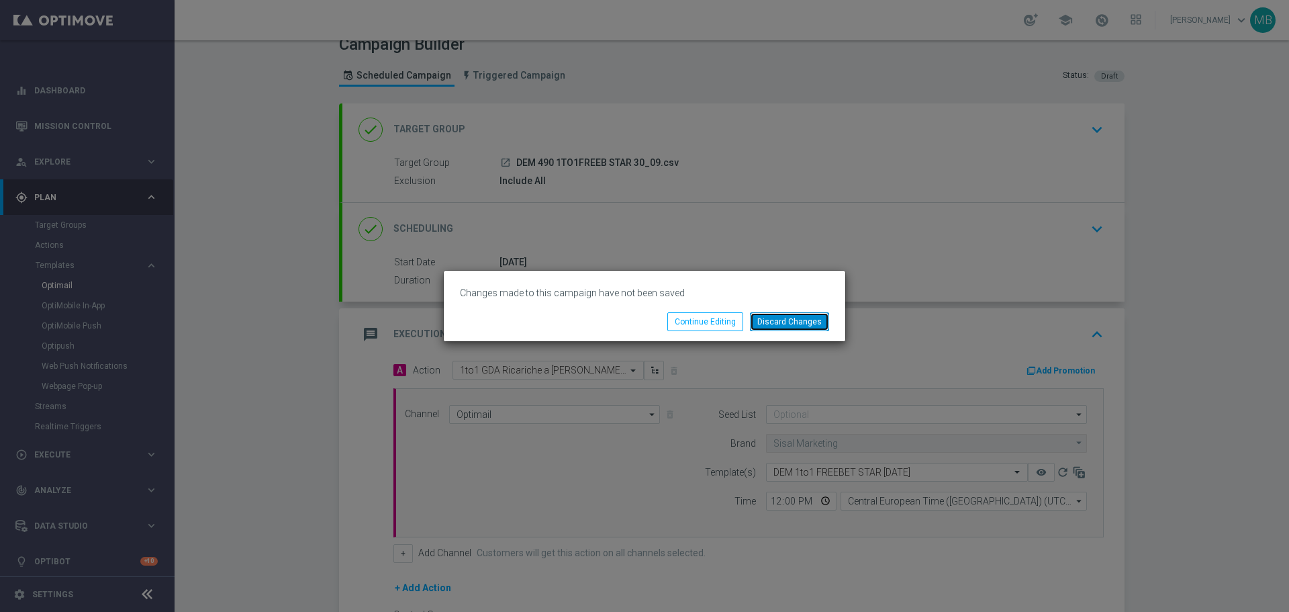
click at [777, 324] on button "Discard Changes" at bounding box center [789, 321] width 79 height 19
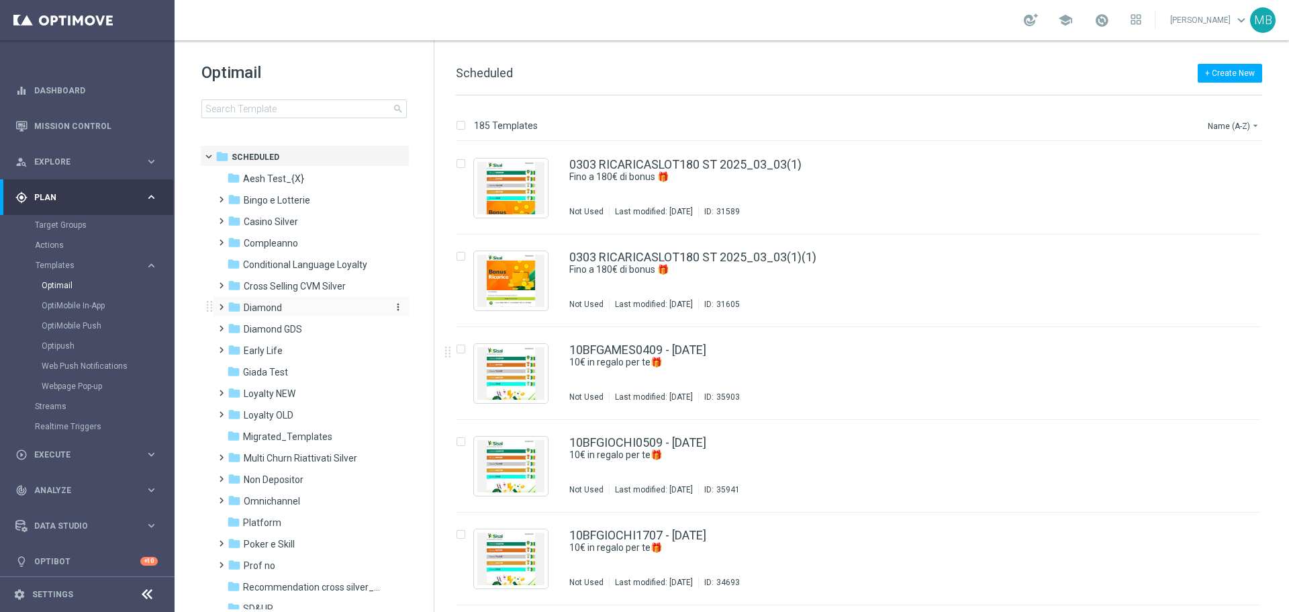
click at [272, 313] on span "Diamond" at bounding box center [263, 307] width 38 height 12
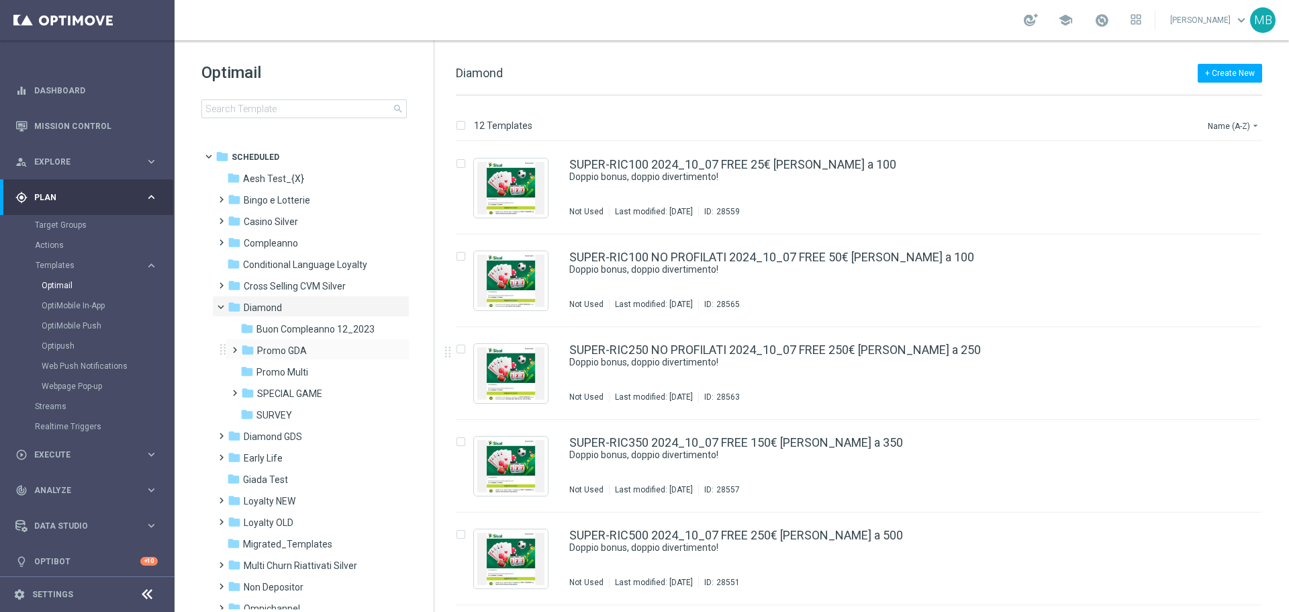
click at [276, 341] on div "folder Promo GDA more_vert" at bounding box center [318, 348] width 184 height 21
click at [233, 346] on span at bounding box center [232, 343] width 6 height 5
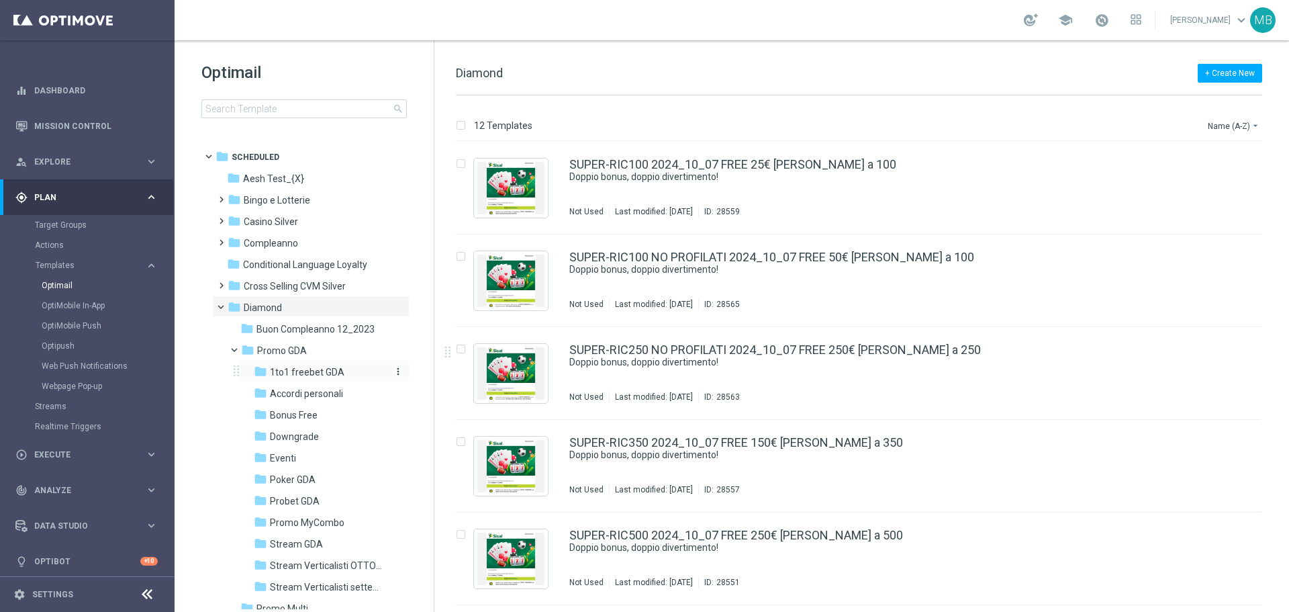
click at [327, 373] on span "1to1 freebet GDA" at bounding box center [307, 372] width 75 height 12
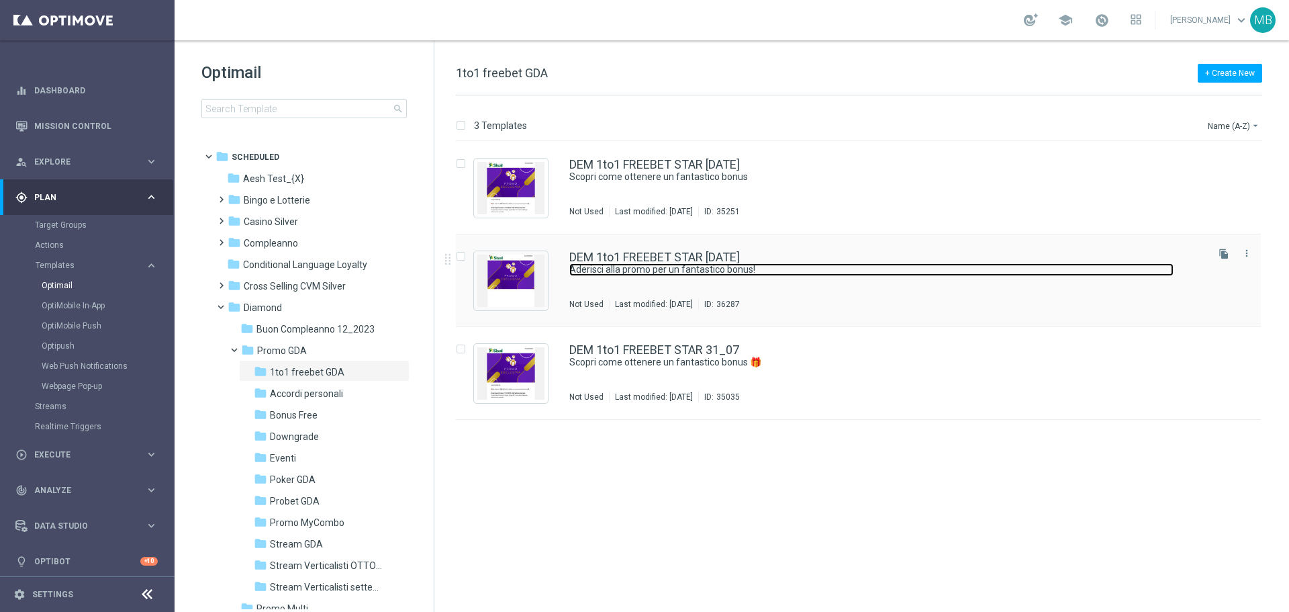
click at [759, 273] on link "Aderisci alla promo per un fantastico bonus!" at bounding box center [871, 269] width 604 height 13
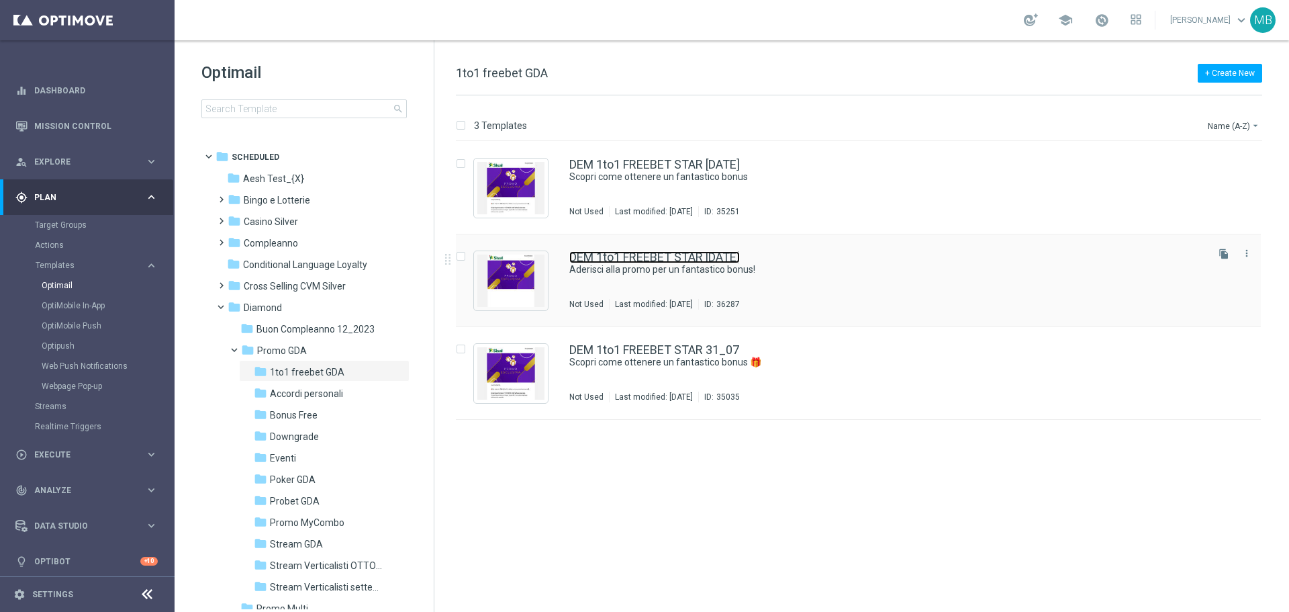
click at [732, 258] on link "DEM 1to1 FREEBET STAR [DATE]" at bounding box center [654, 257] width 171 height 12
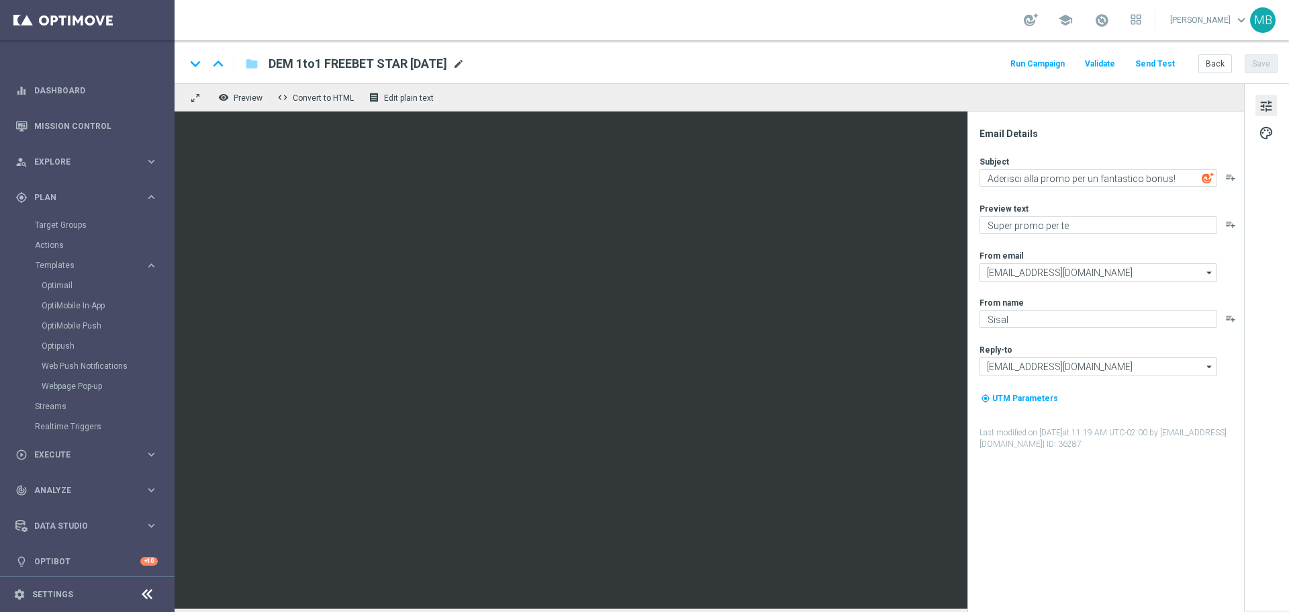
click at [465, 65] on span "mode_edit" at bounding box center [458, 64] width 12 height 12
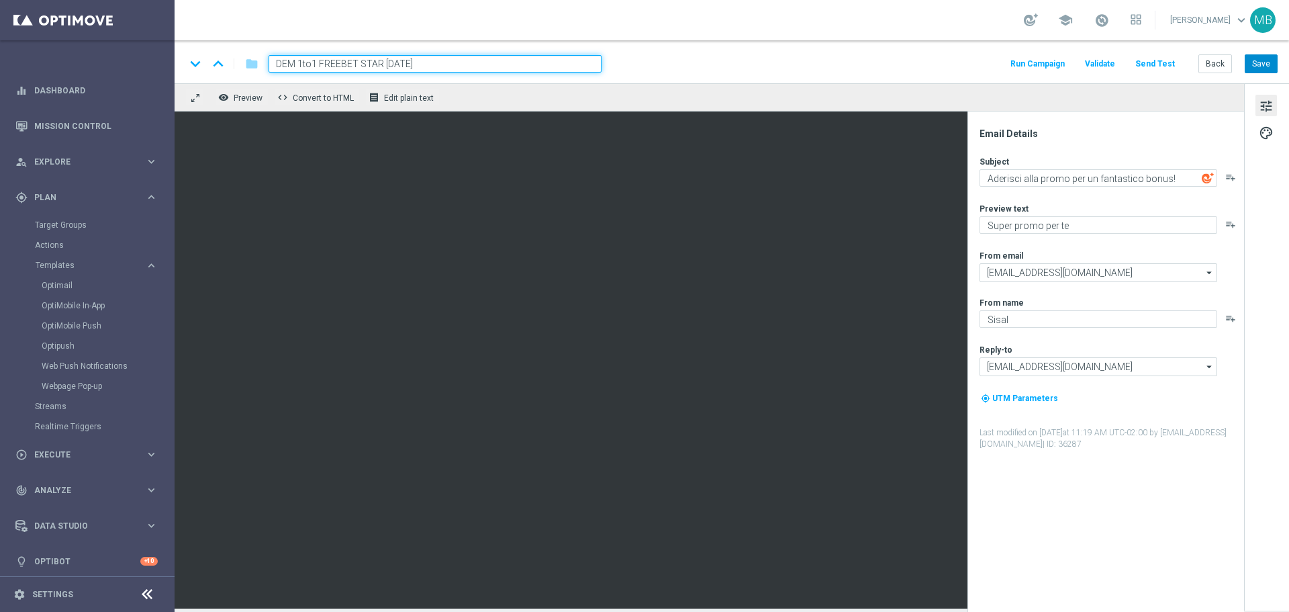
type input "DEM 1to1 FREEBET STAR [DATE]"
click at [1263, 68] on button "Save" at bounding box center [1261, 63] width 33 height 19
drag, startPoint x: 967, startPoint y: 193, endPoint x: 974, endPoint y: 238, distance: 46.1
click at [974, 238] on div "Email Details Subject Aderisci alla promo per un fantastico bonus! playlist_add…" at bounding box center [1105, 361] width 277 height 500
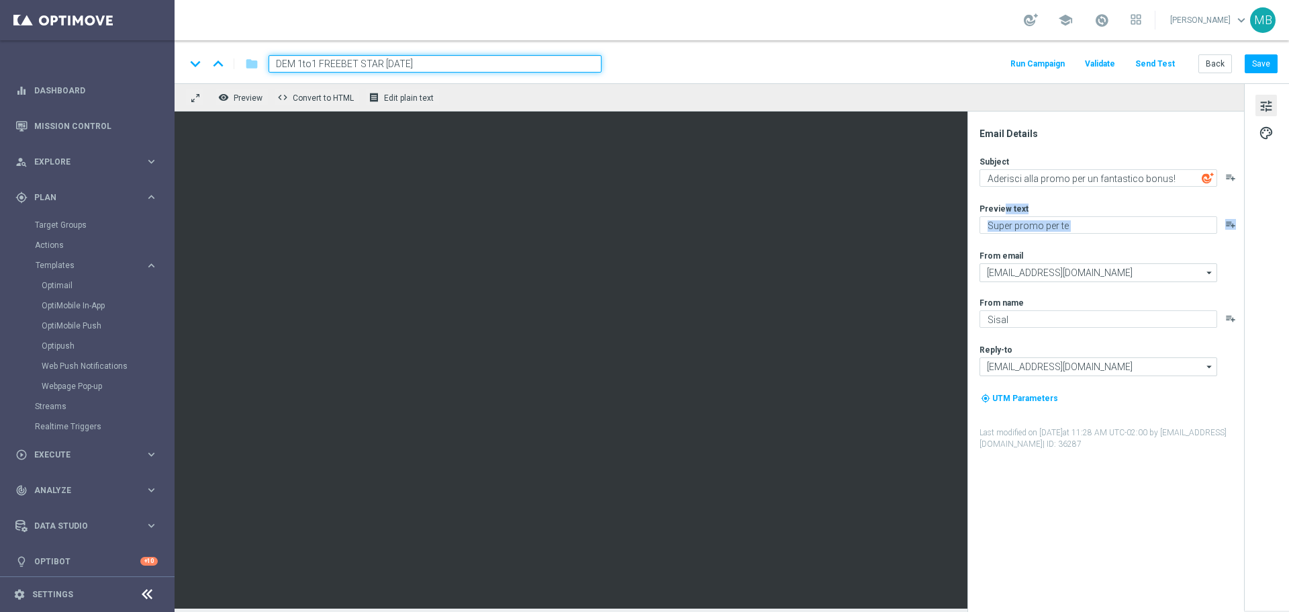
click at [1268, 99] on span "tune" at bounding box center [1266, 105] width 15 height 17
click at [1259, 137] on span "palette" at bounding box center [1266, 132] width 15 height 17
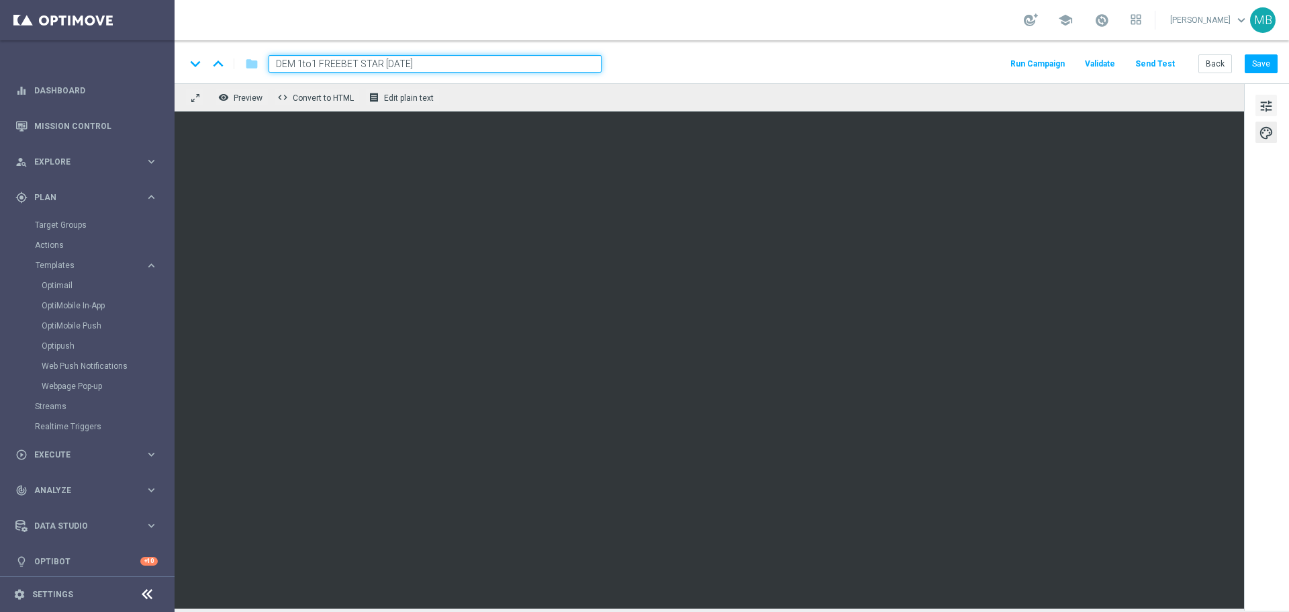
click at [1265, 114] on button "tune" at bounding box center [1265, 105] width 21 height 21
click at [1029, 66] on button "Run Campaign" at bounding box center [1037, 64] width 58 height 18
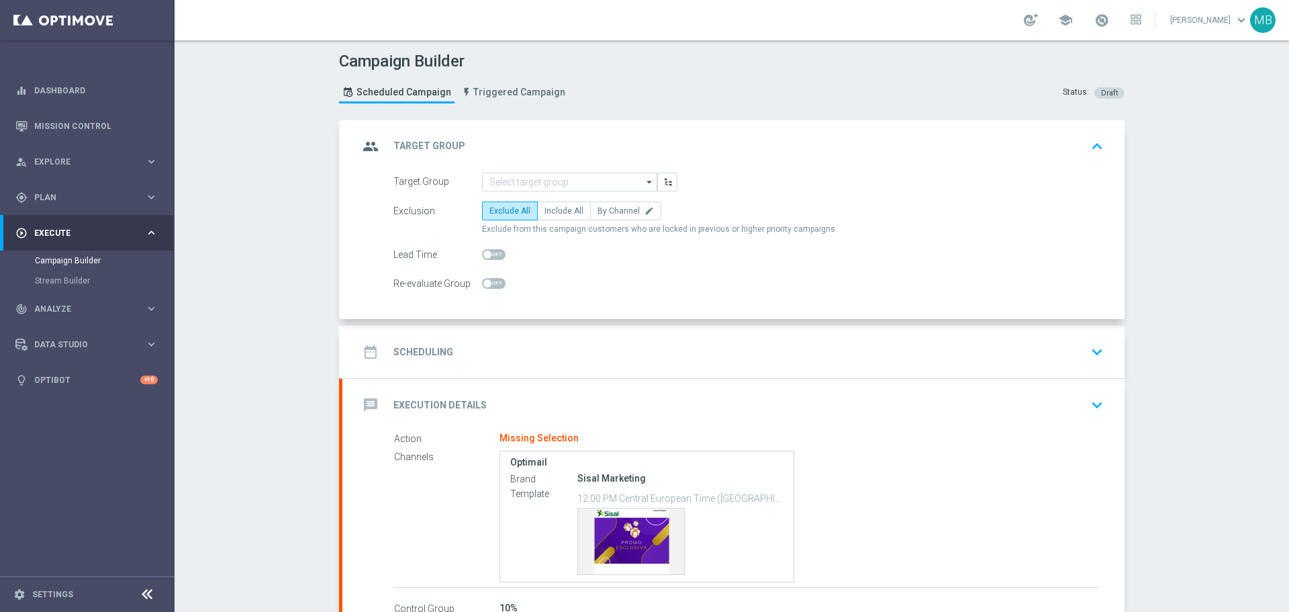
click at [643, 175] on icon "arrow_drop_down" at bounding box center [649, 181] width 13 height 17
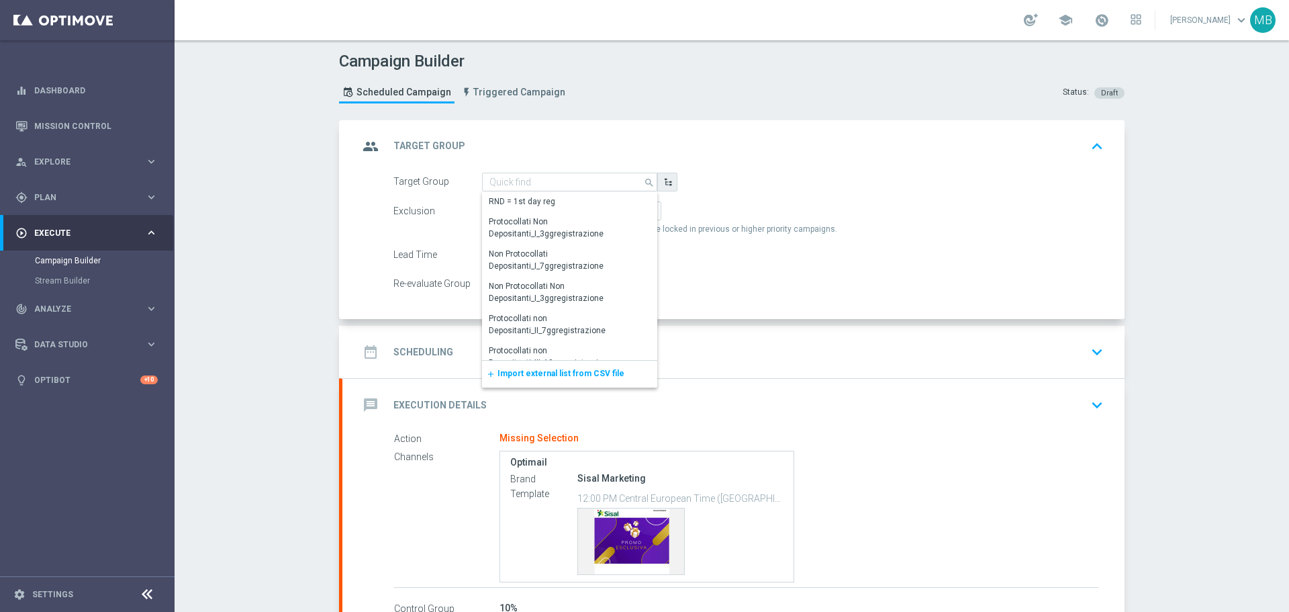
click at [663, 184] on icon "button" at bounding box center [667, 181] width 9 height 9
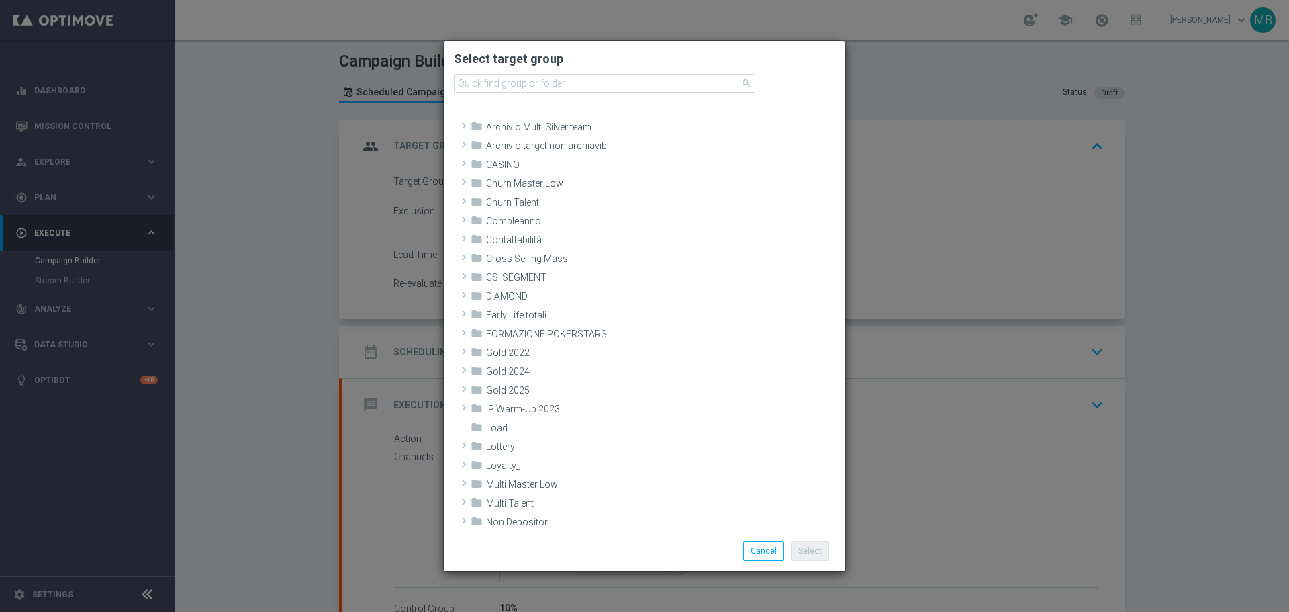
click at [888, 83] on modal-container "Select target group search folder Archivio Multi Silver team" at bounding box center [644, 306] width 1289 height 612
click at [779, 553] on button "Cancel" at bounding box center [763, 550] width 41 height 19
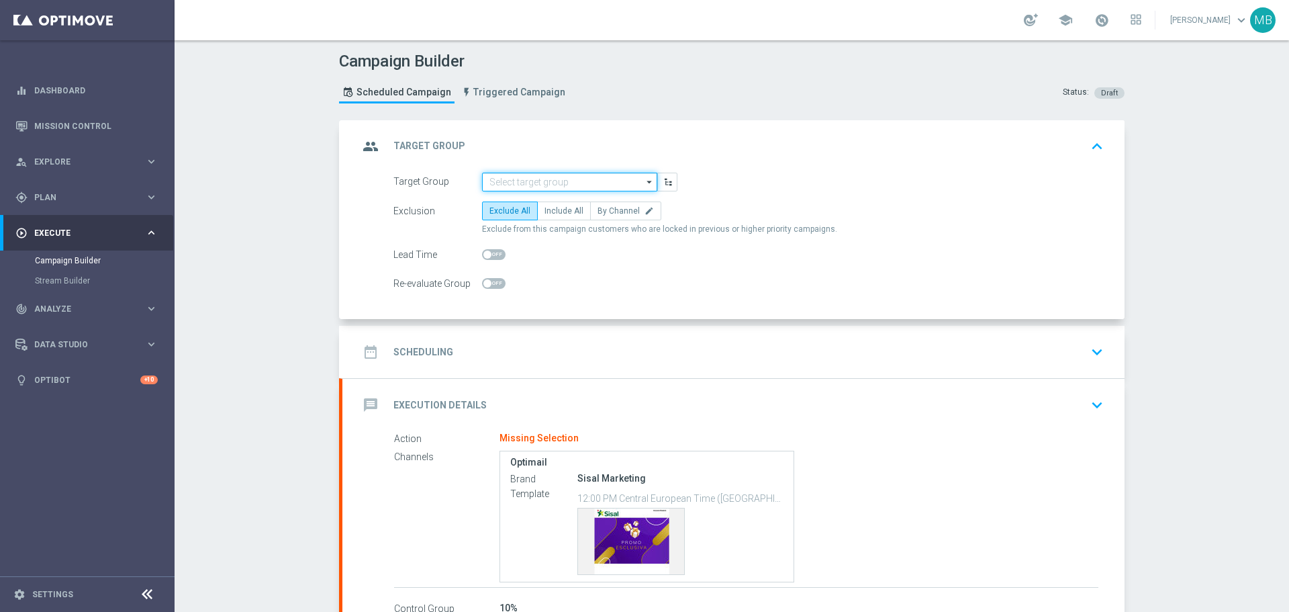
click at [505, 183] on input at bounding box center [569, 182] width 175 height 19
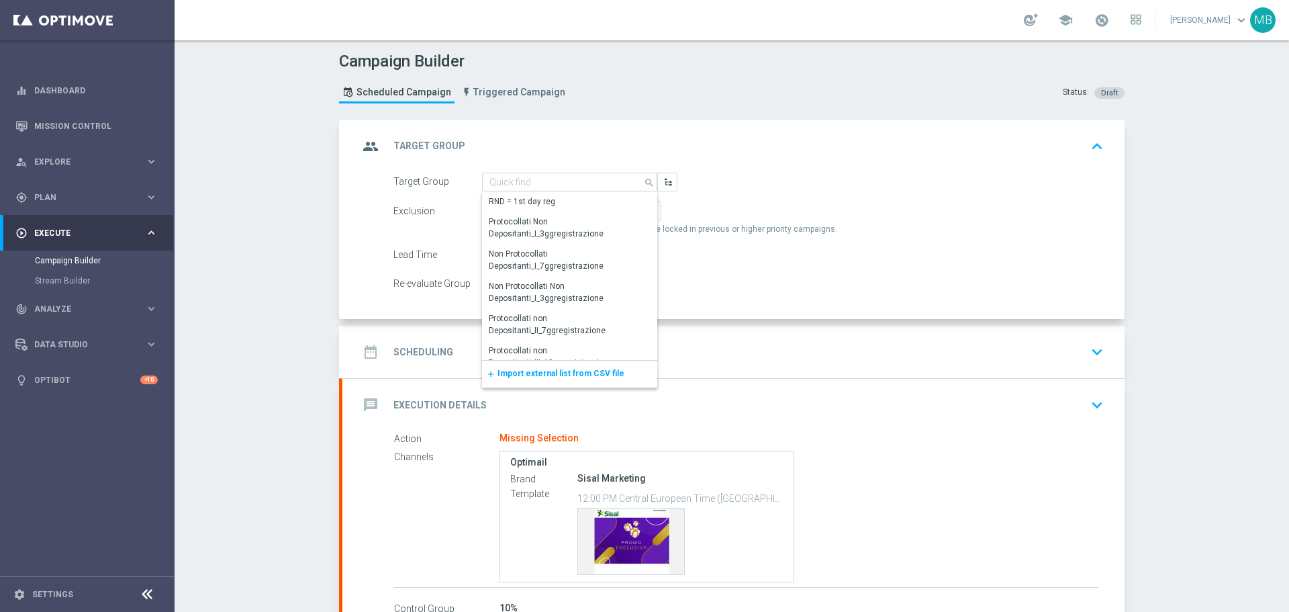
click at [515, 382] on div "add Import external list from CSV file" at bounding box center [569, 374] width 175 height 27
click at [516, 378] on span "Import external list from CSV file" at bounding box center [560, 373] width 127 height 9
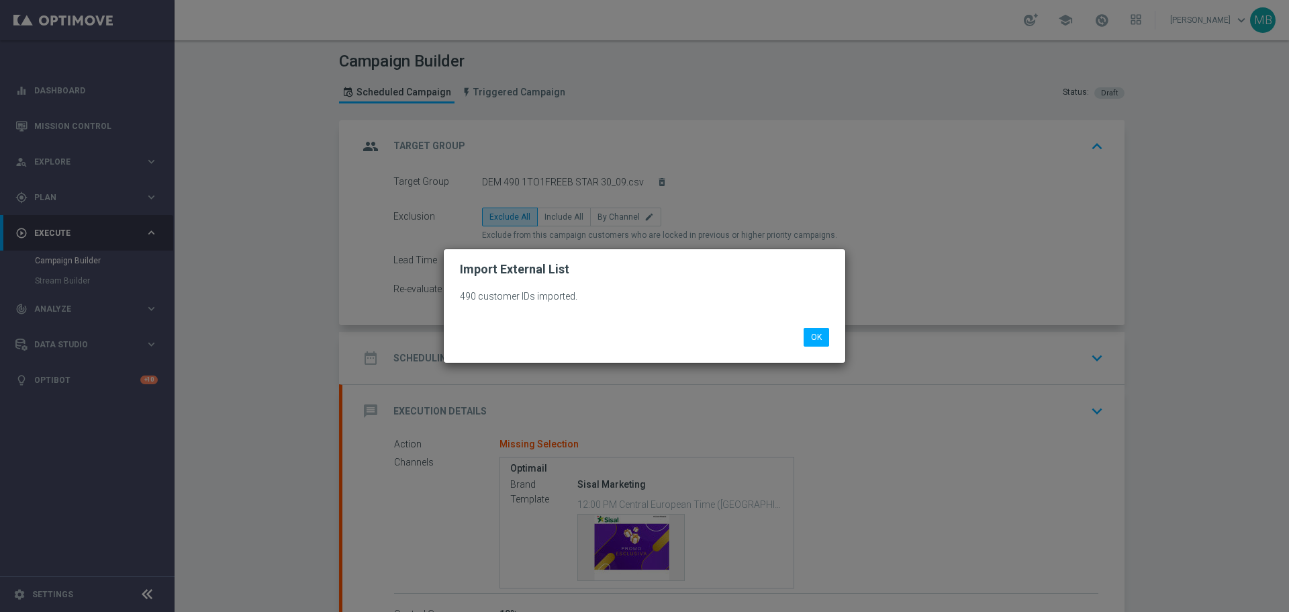
click at [546, 203] on modal-container "Import External List 490 customer IDs imported. OK" at bounding box center [644, 306] width 1289 height 612
click at [826, 343] on button "OK" at bounding box center [817, 337] width 26 height 19
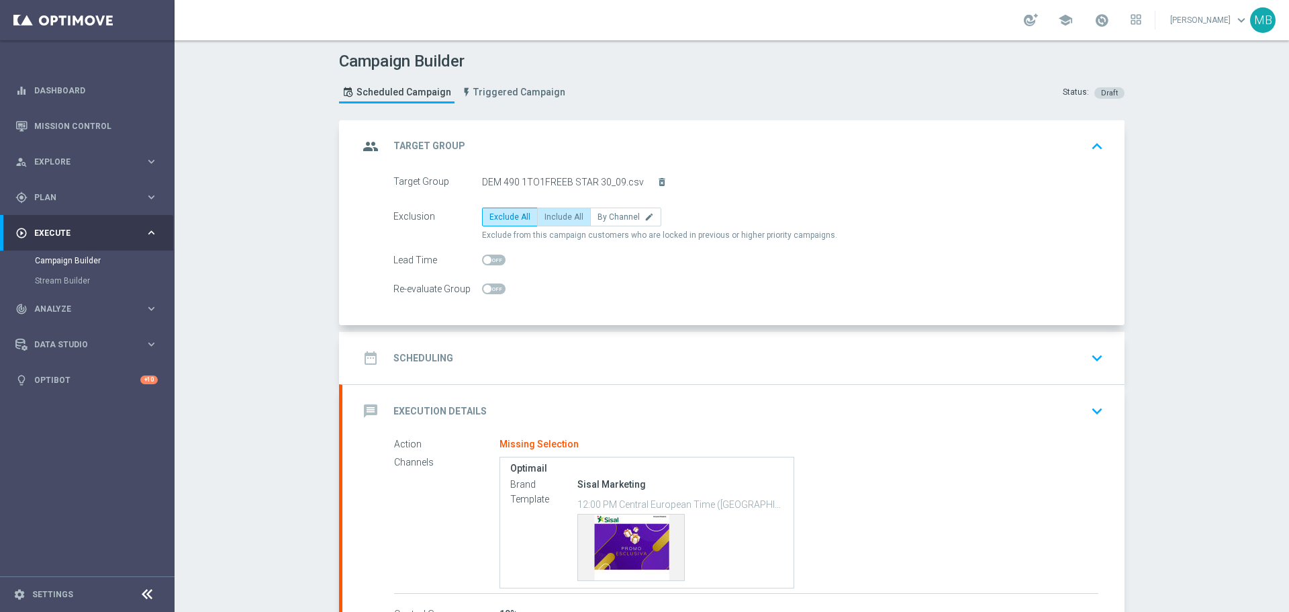
click at [554, 216] on span "Include All" at bounding box center [563, 216] width 39 height 9
click at [553, 216] on input "Include All" at bounding box center [548, 219] width 9 height 9
radio input "true"
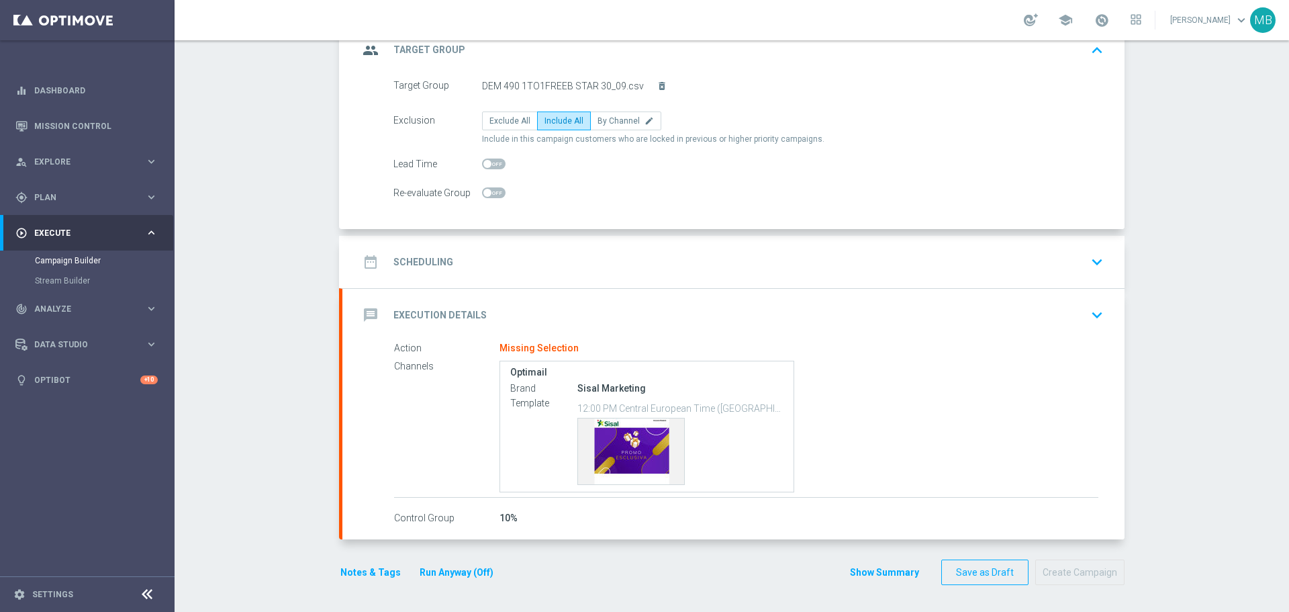
click at [1093, 265] on icon "keyboard_arrow_down" at bounding box center [1097, 262] width 20 height 20
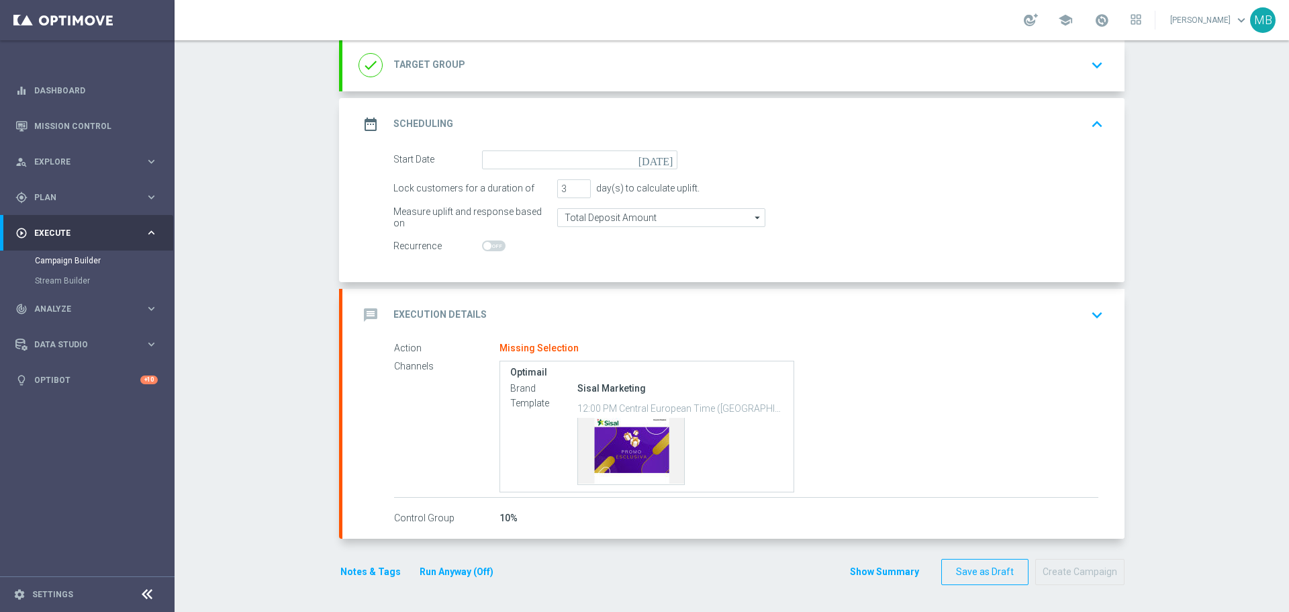
scroll to position [95, 0]
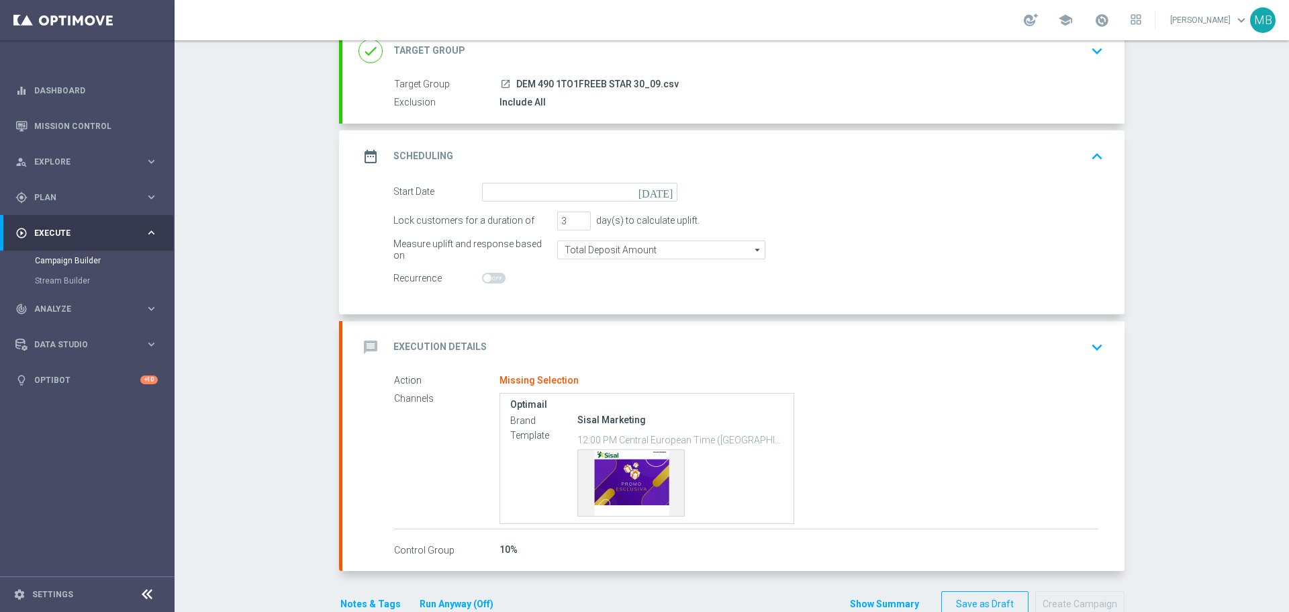
click at [660, 189] on icon "[DATE]" at bounding box center [658, 190] width 40 height 15
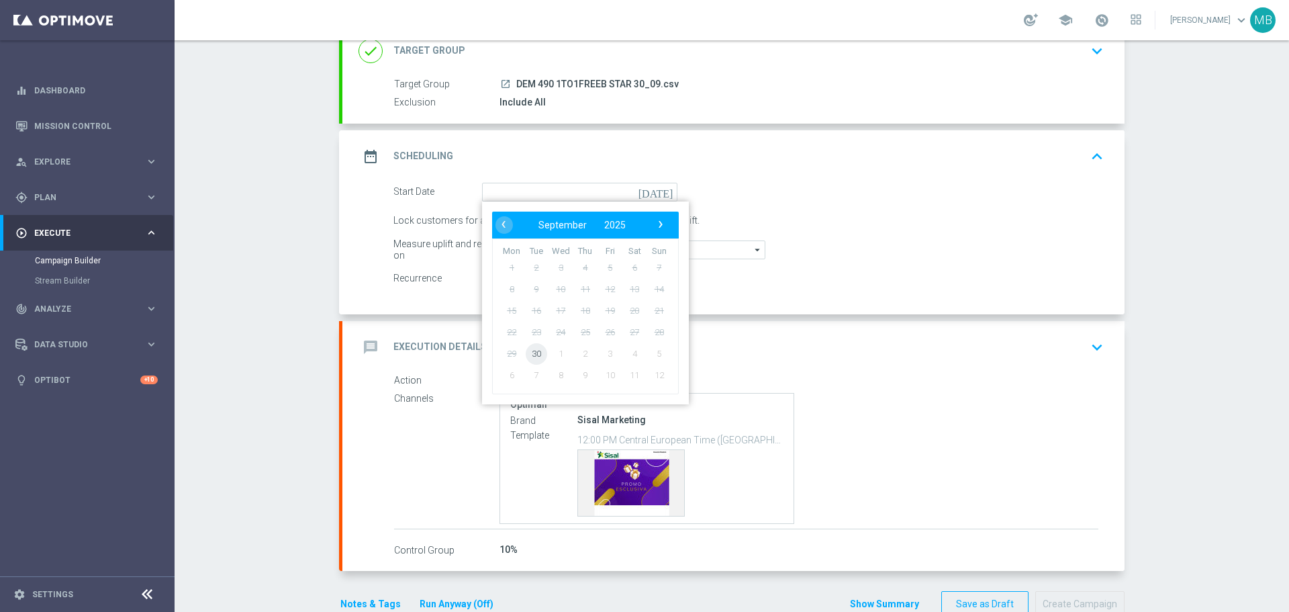
click at [526, 355] on span "30" at bounding box center [536, 352] width 21 height 21
type input "[DATE]"
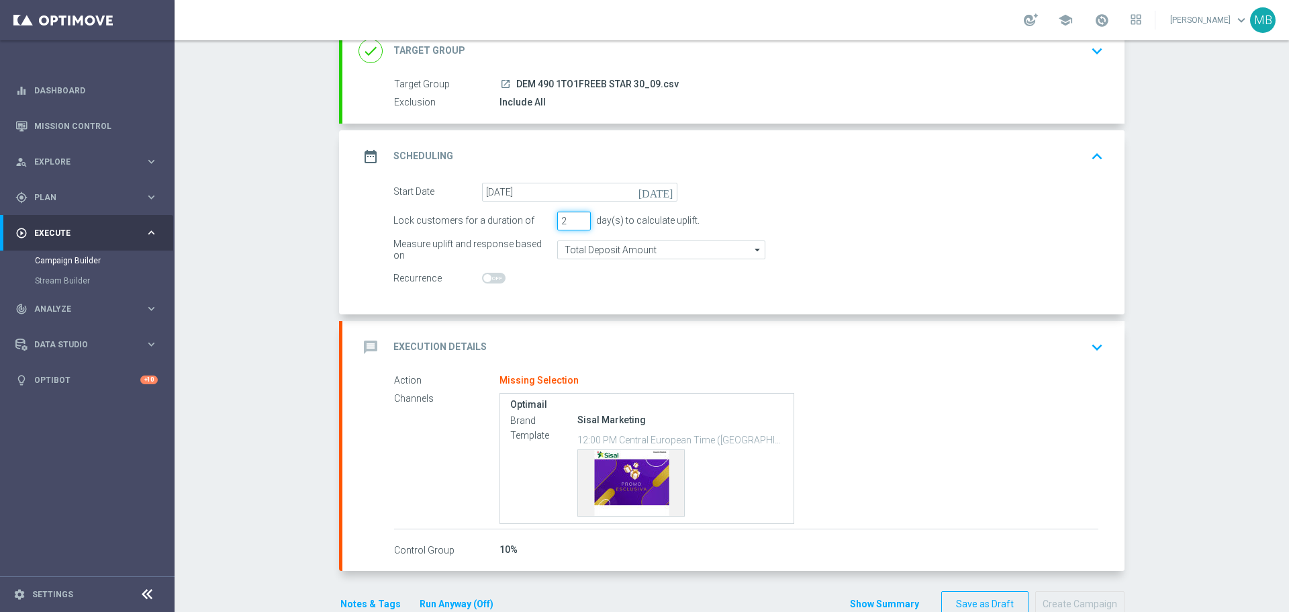
type input "2"
click at [571, 222] on input "2" at bounding box center [574, 220] width 34 height 19
click at [663, 244] on input "Total Deposit Amount" at bounding box center [661, 249] width 208 height 19
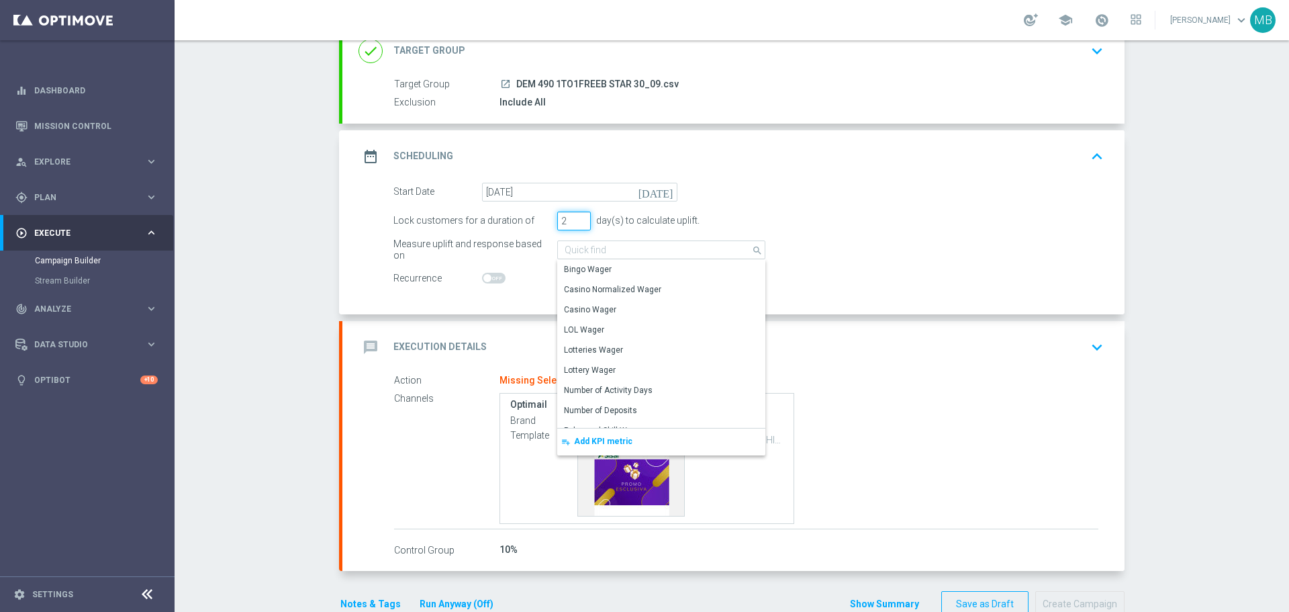
click at [578, 214] on input "2" at bounding box center [574, 220] width 34 height 19
type input "Total Deposit Amount"
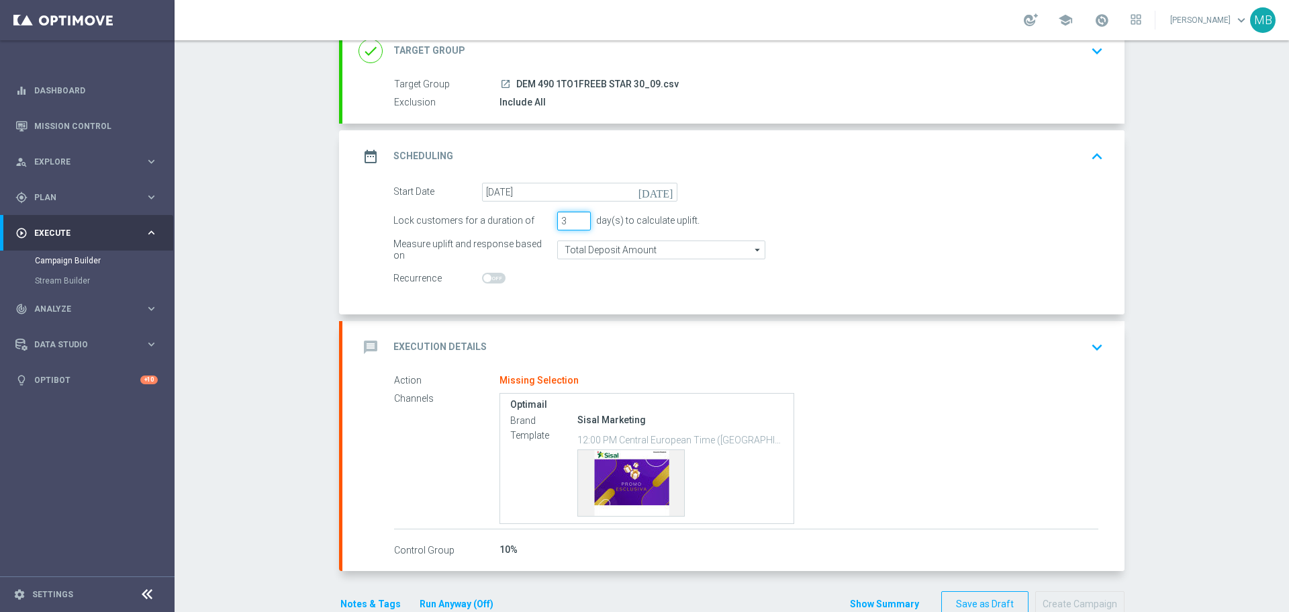
click at [575, 216] on input "3" at bounding box center [574, 220] width 34 height 19
click at [575, 216] on input "4" at bounding box center [574, 220] width 34 height 19
type input "5"
click at [575, 216] on input "5" at bounding box center [574, 220] width 34 height 19
click at [762, 204] on form "Start Date [DATE] [DATE] Lock customers for a duration of 5 day(s) to calculate…" at bounding box center [748, 235] width 710 height 105
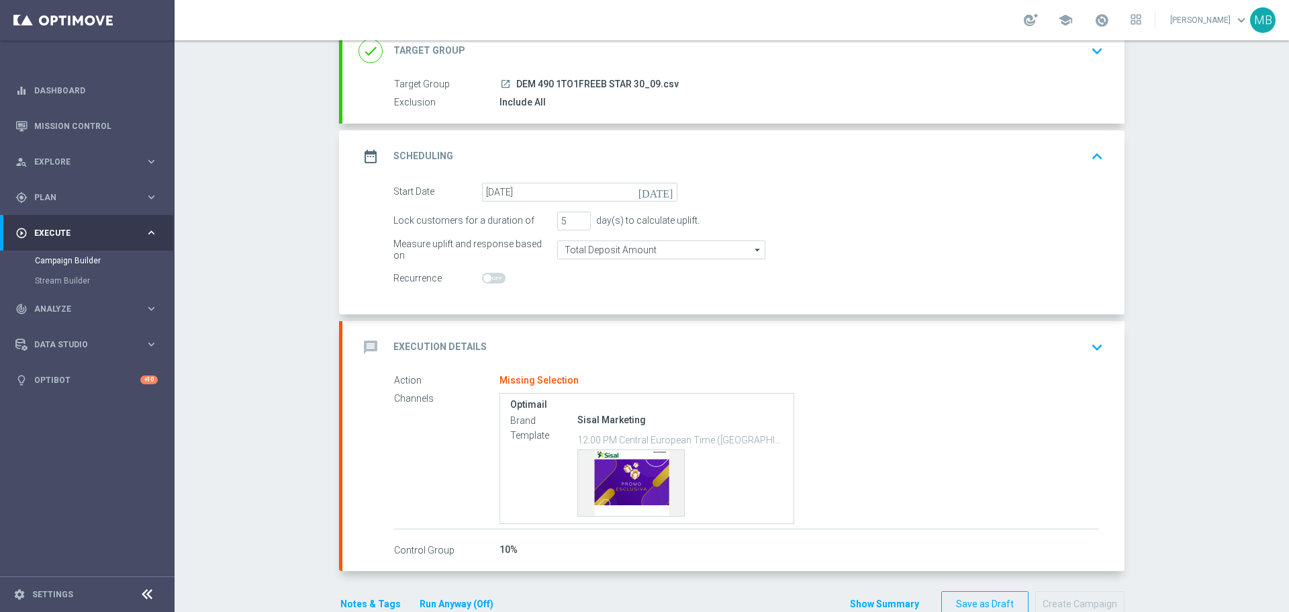
scroll to position [128, 0]
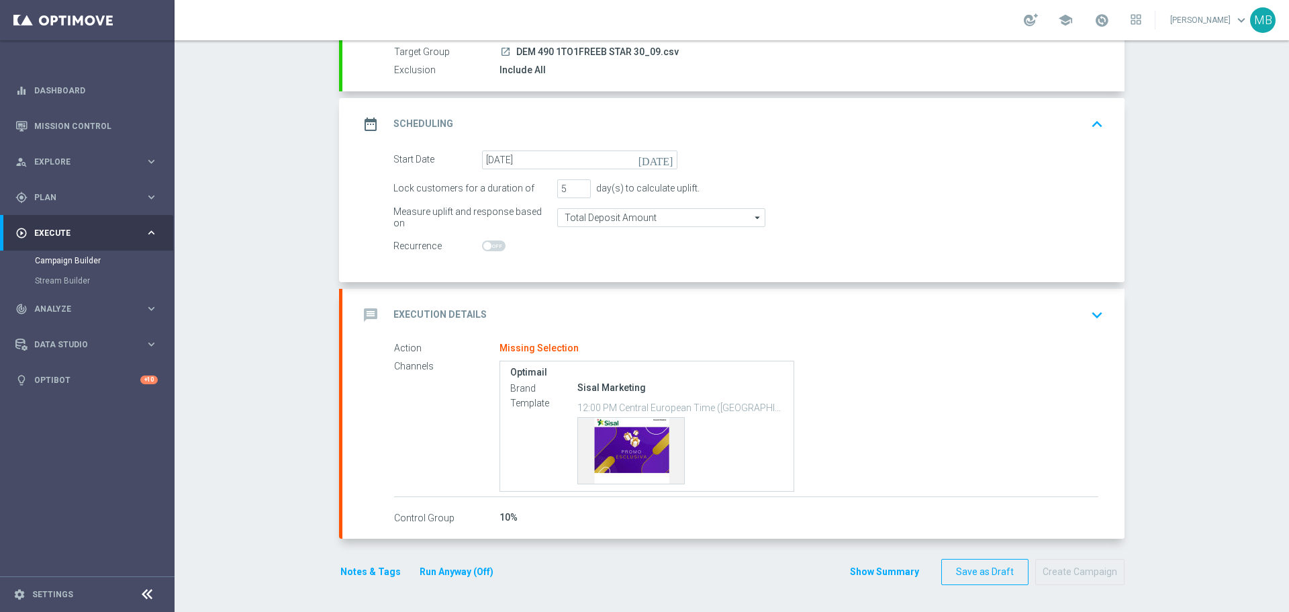
click at [886, 301] on div "message Execution Details keyboard_arrow_down" at bounding box center [733, 315] width 782 height 52
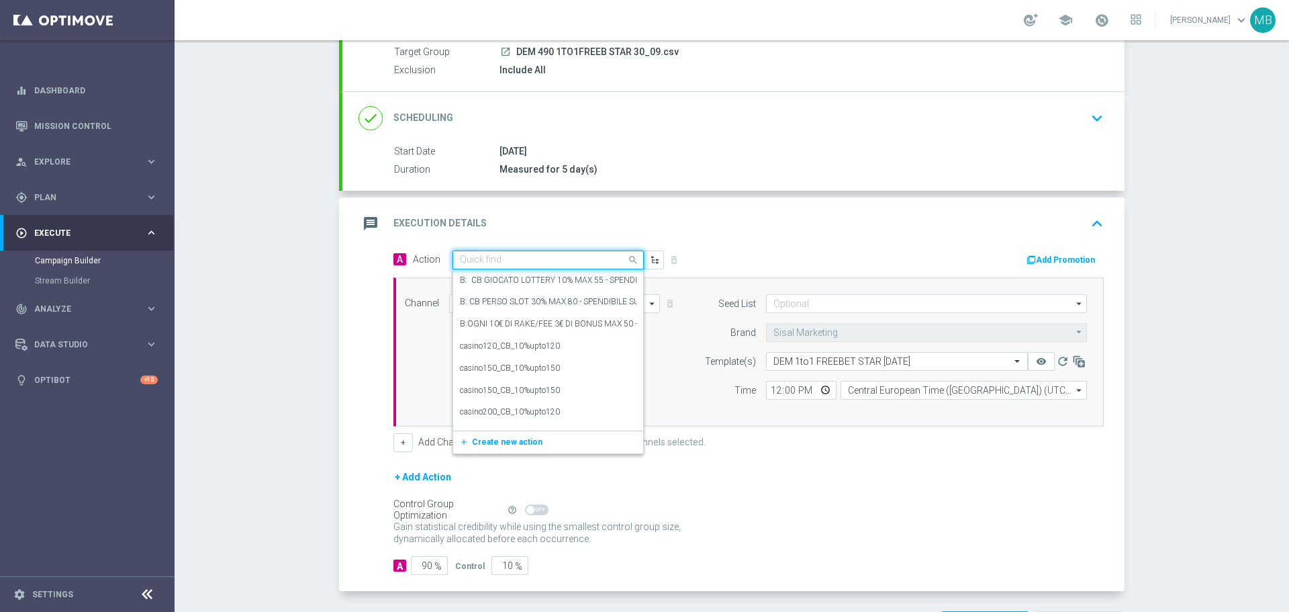
click at [587, 254] on input "text" at bounding box center [535, 259] width 150 height 11
type input "FREEBET"
click at [578, 390] on label "1to1 GDA Ricariche a [PERSON_NAME] fino a 500€ Freebet" at bounding box center [563, 392] width 207 height 11
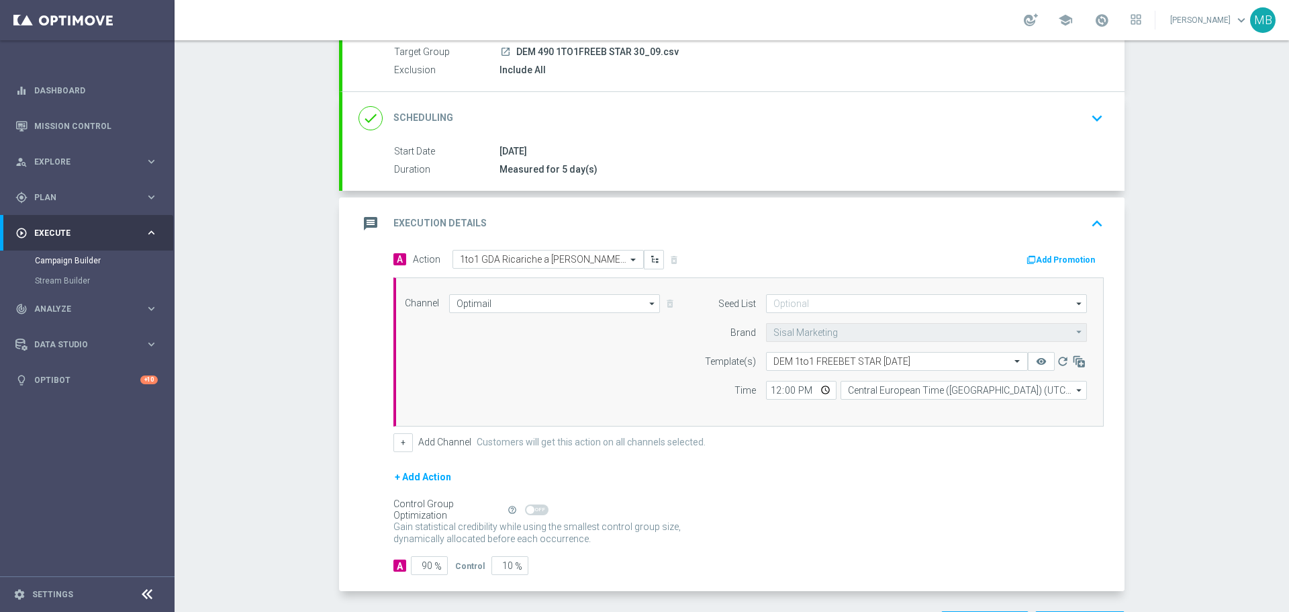
click at [1073, 305] on icon "arrow_drop_down" at bounding box center [1079, 303] width 13 height 17
click at [1145, 305] on div "Campaign Builder Scheduled Campaign Triggered Campaign Status: Draft done Targe…" at bounding box center [732, 325] width 1114 height 571
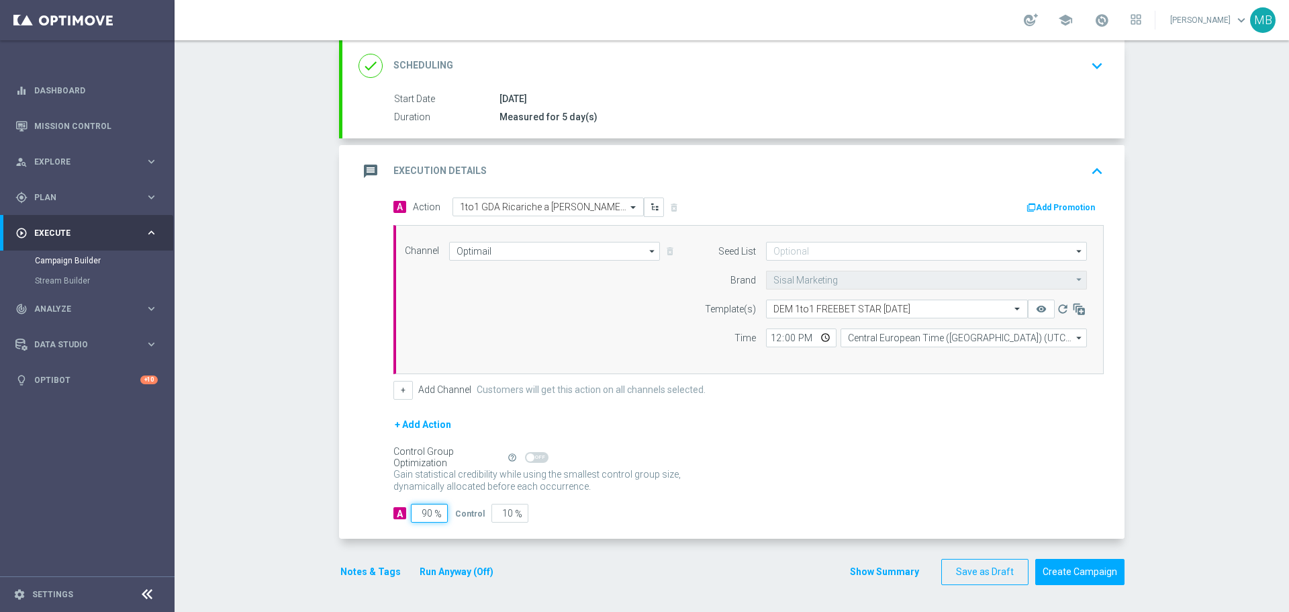
click at [422, 512] on input "90" at bounding box center [429, 513] width 37 height 19
type input "0"
type input "100"
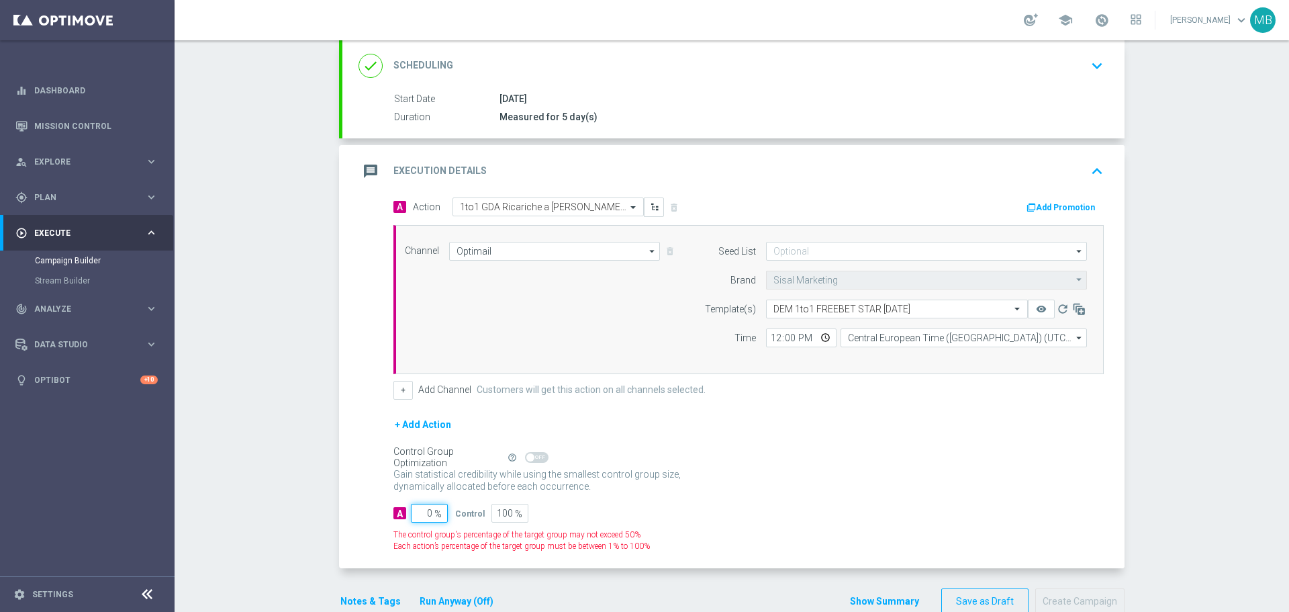
type input "10"
type input "90"
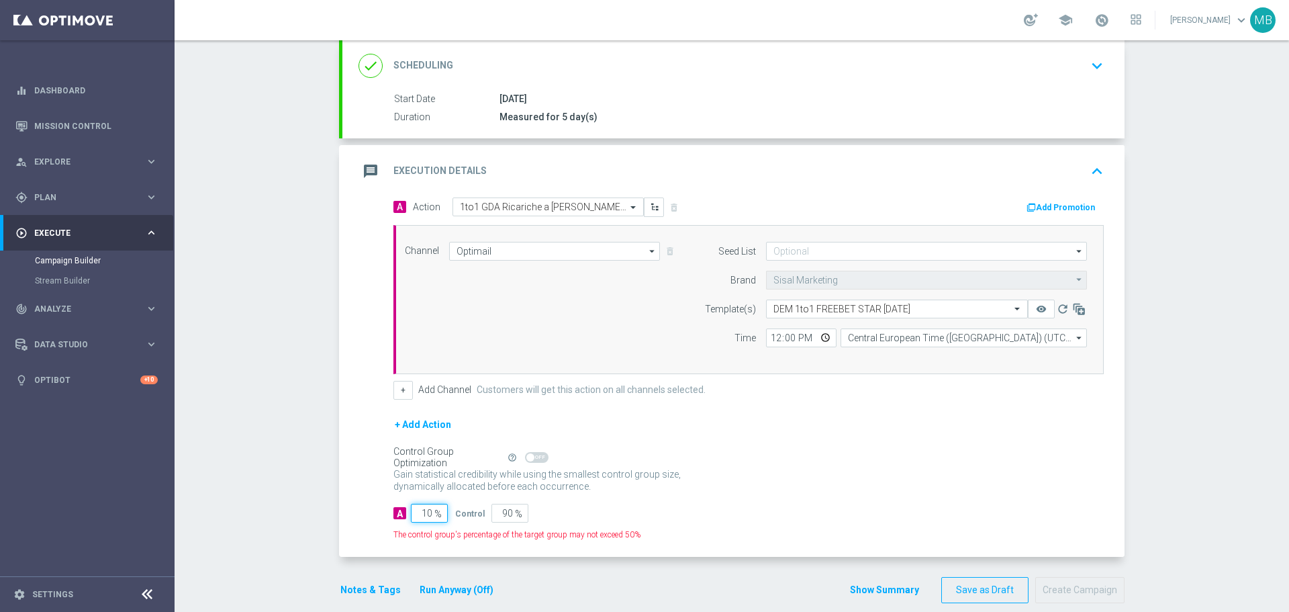
type input "100"
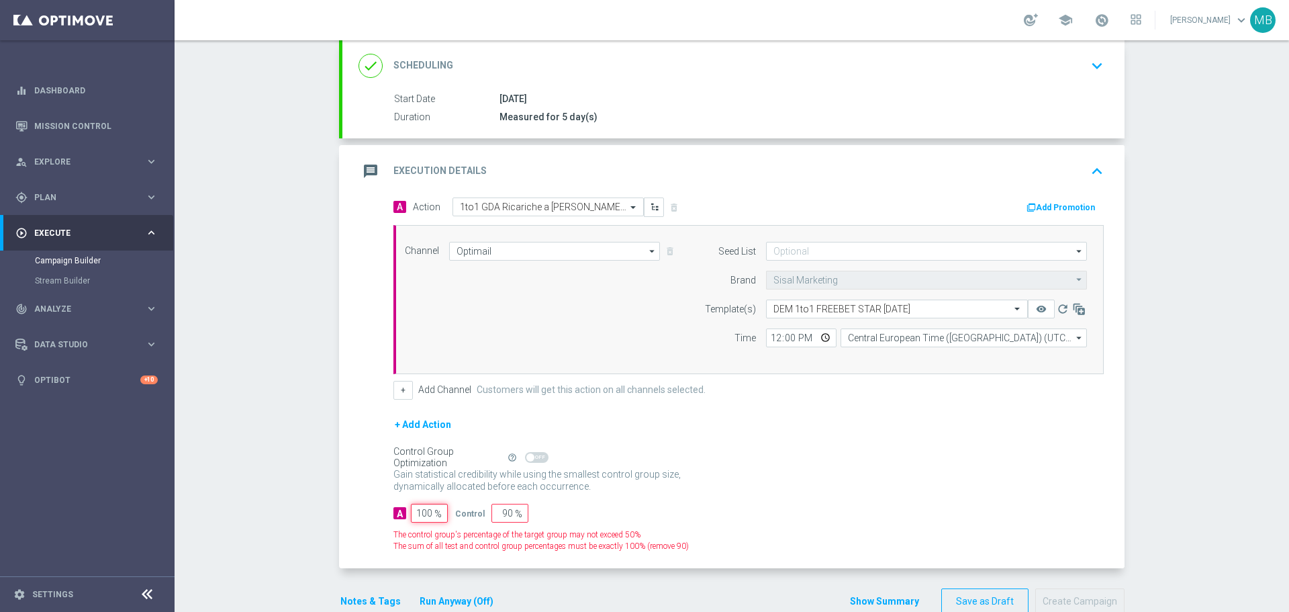
type input "0"
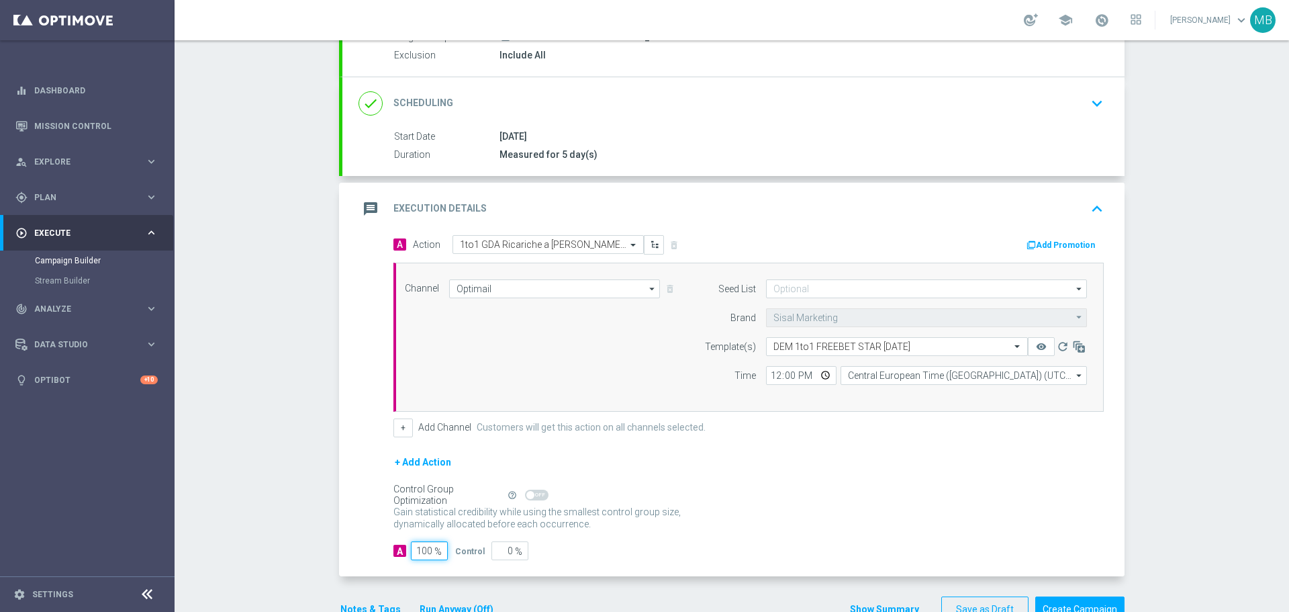
scroll to position [70, 0]
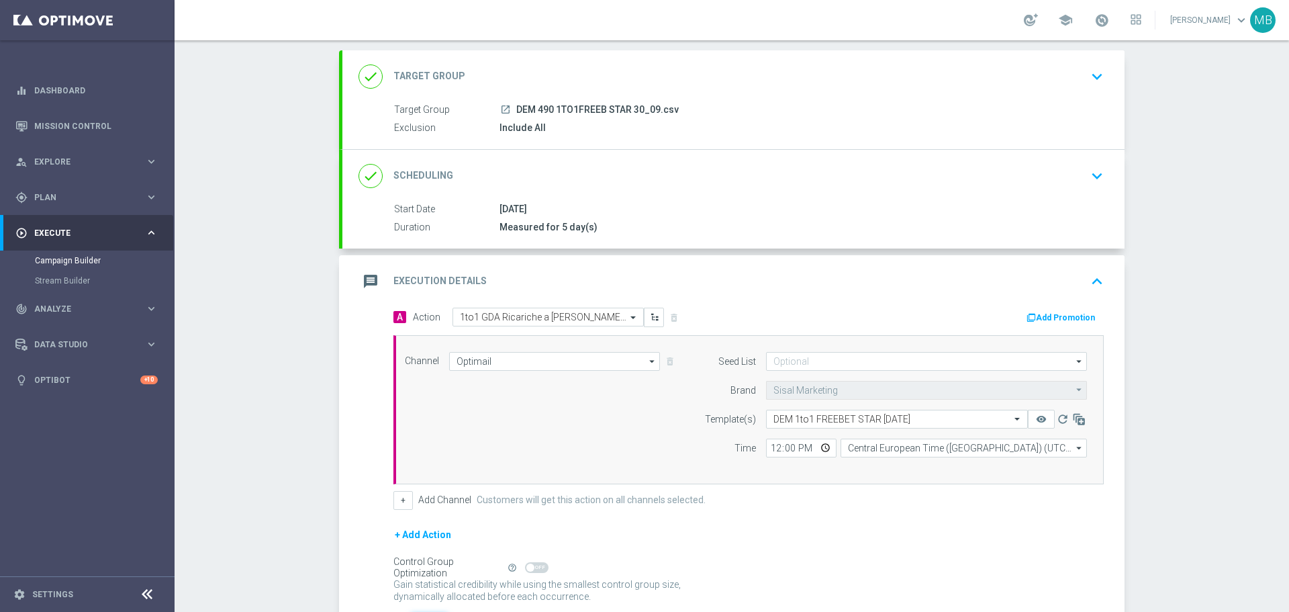
type input "100"
click at [1100, 285] on icon "keyboard_arrow_up" at bounding box center [1097, 281] width 20 height 20
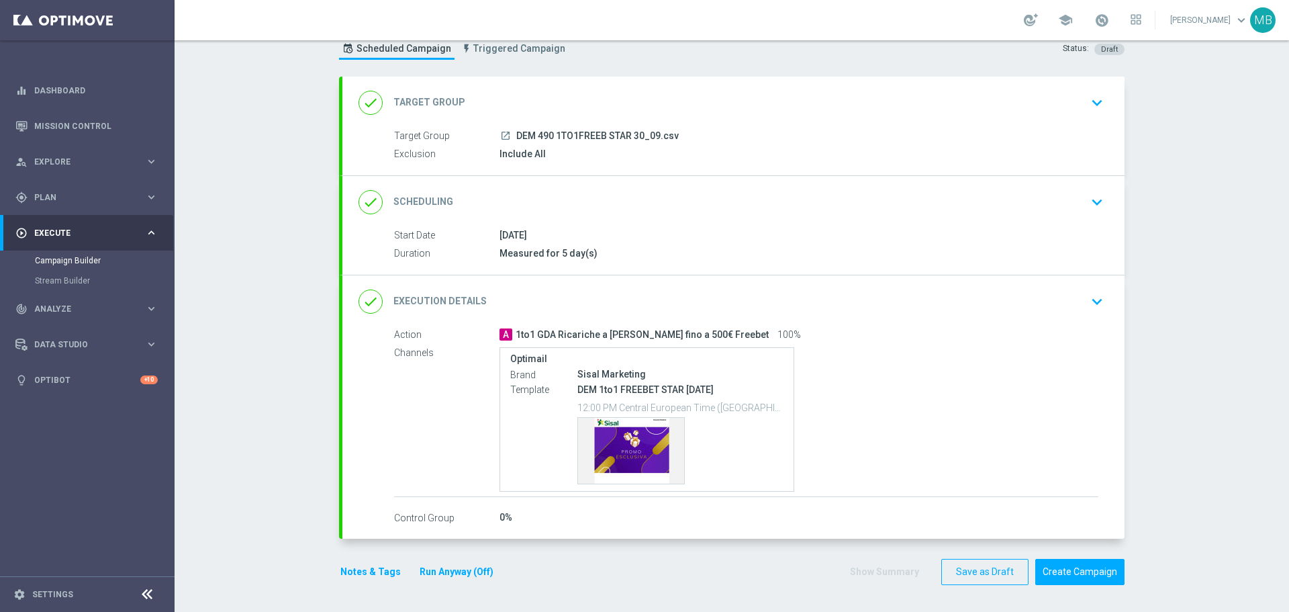
scroll to position [44, 0]
click at [1087, 99] on icon "keyboard_arrow_down" at bounding box center [1097, 103] width 20 height 20
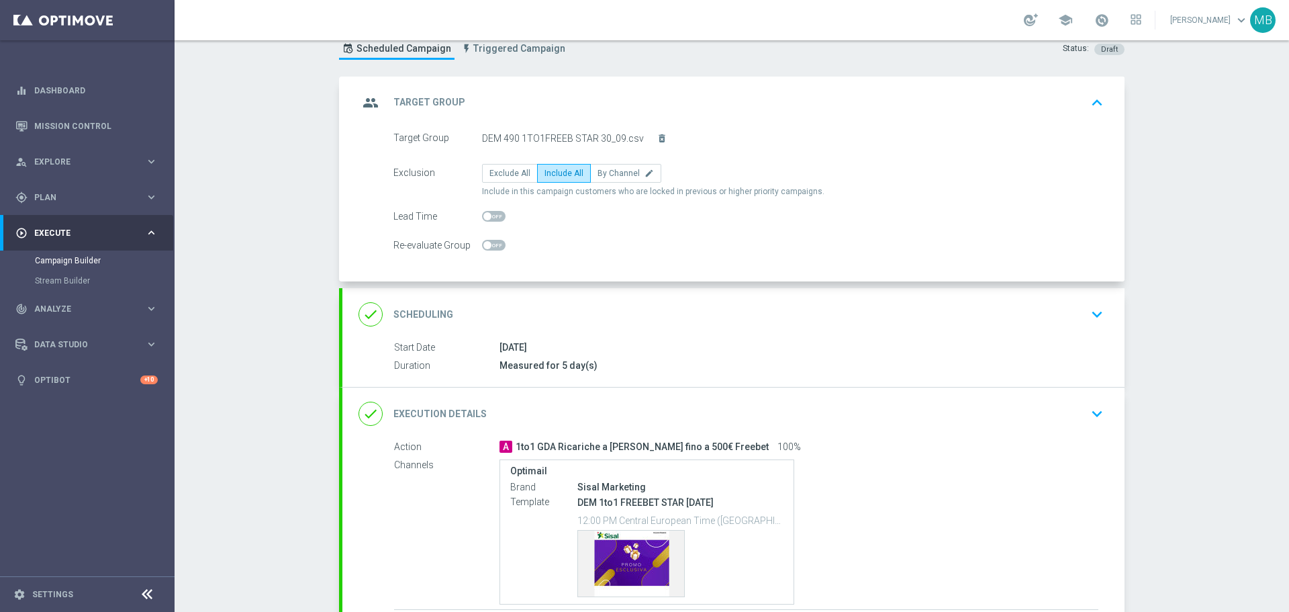
click at [1087, 99] on icon "keyboard_arrow_up" at bounding box center [1097, 103] width 20 height 20
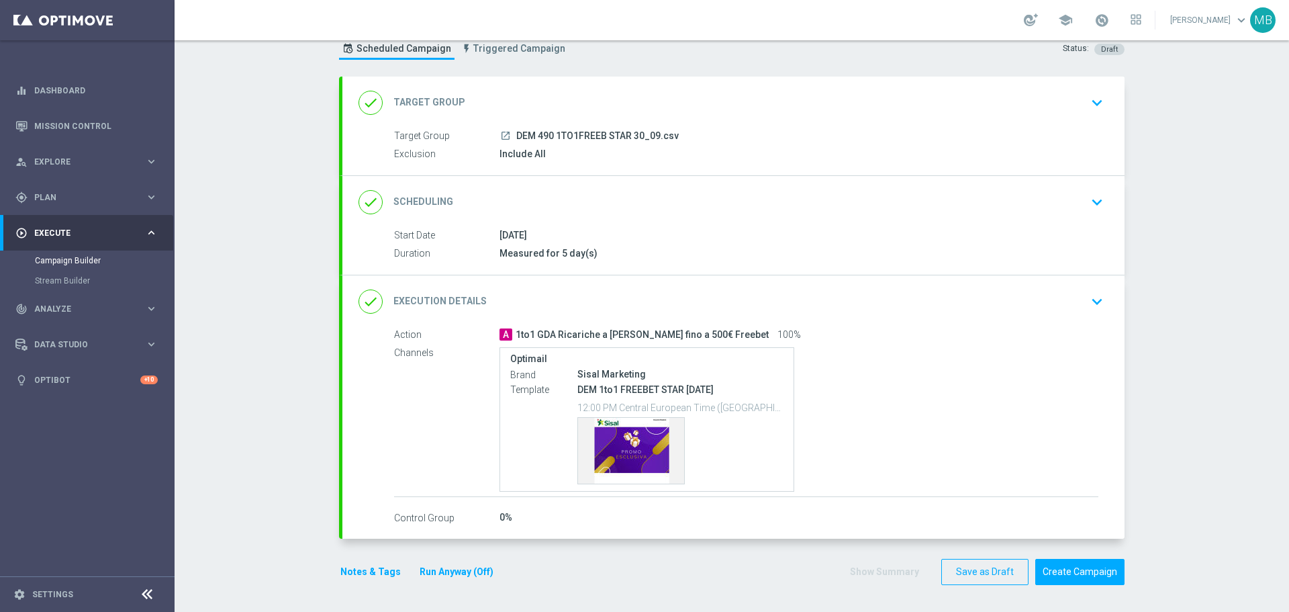
click at [1098, 205] on icon "keyboard_arrow_down" at bounding box center [1097, 202] width 20 height 20
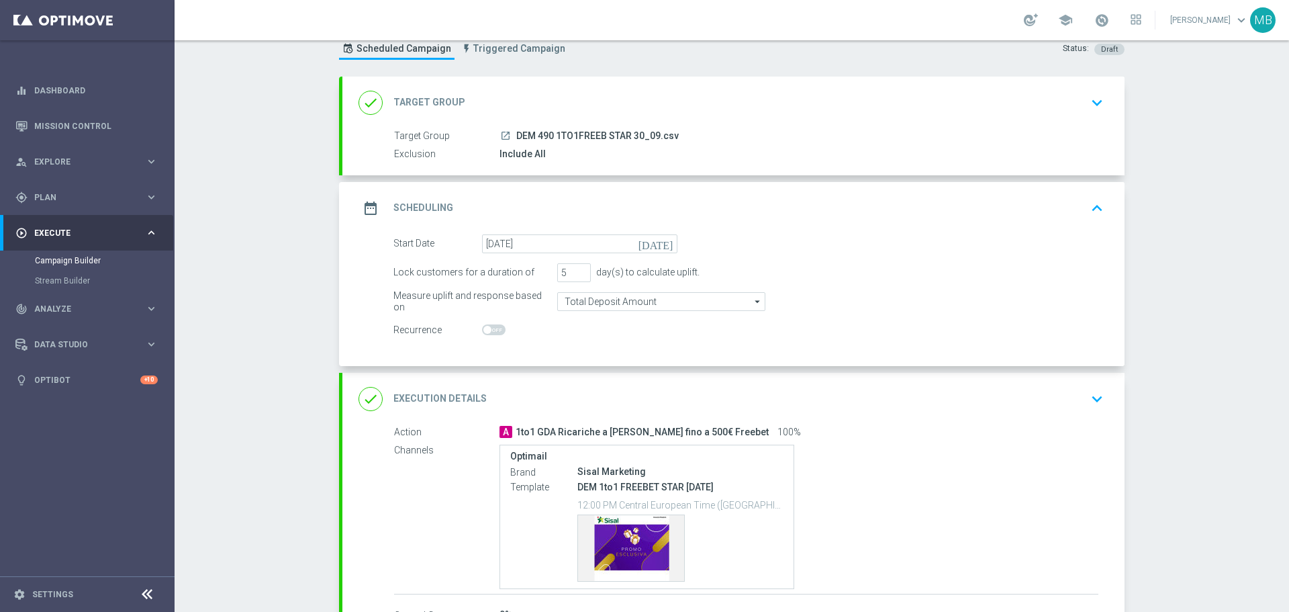
click at [1098, 205] on icon "keyboard_arrow_up" at bounding box center [1097, 208] width 20 height 20
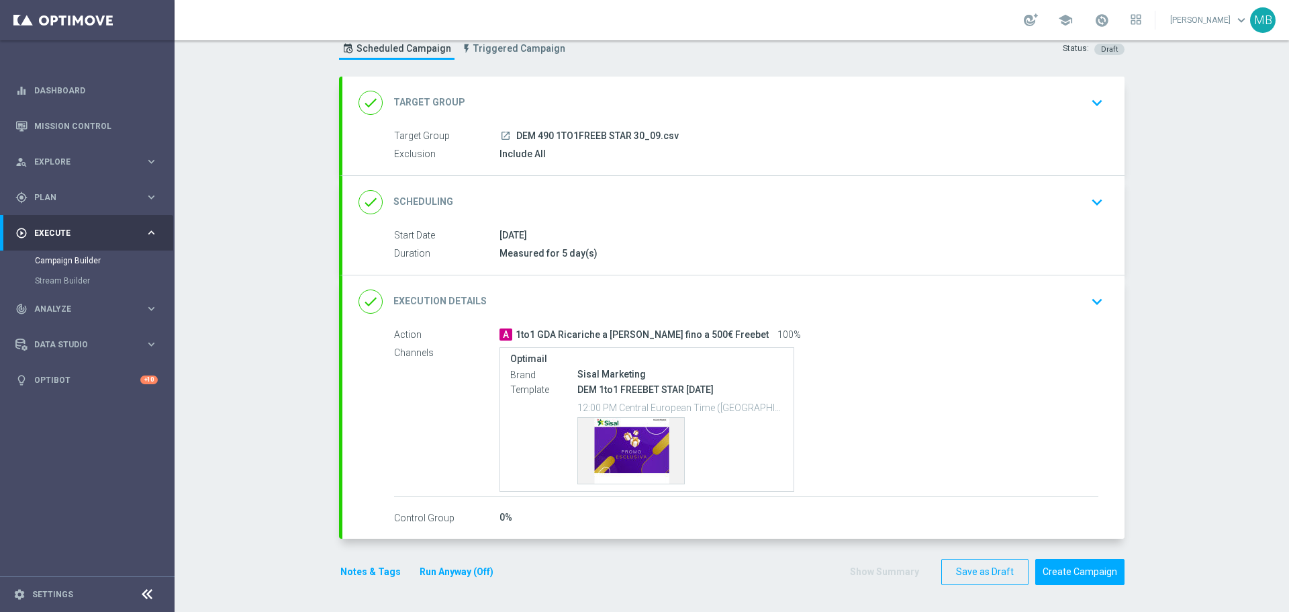
click at [1087, 307] on icon "keyboard_arrow_down" at bounding box center [1097, 301] width 20 height 20
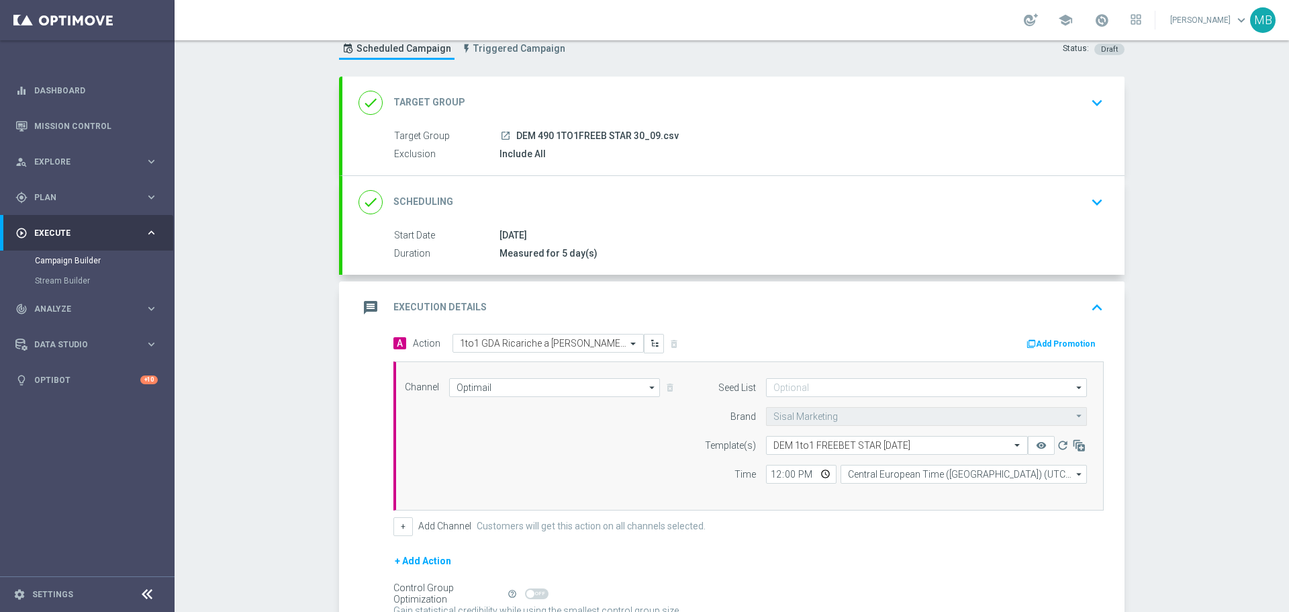
click at [1087, 307] on icon "keyboard_arrow_up" at bounding box center [1097, 307] width 20 height 20
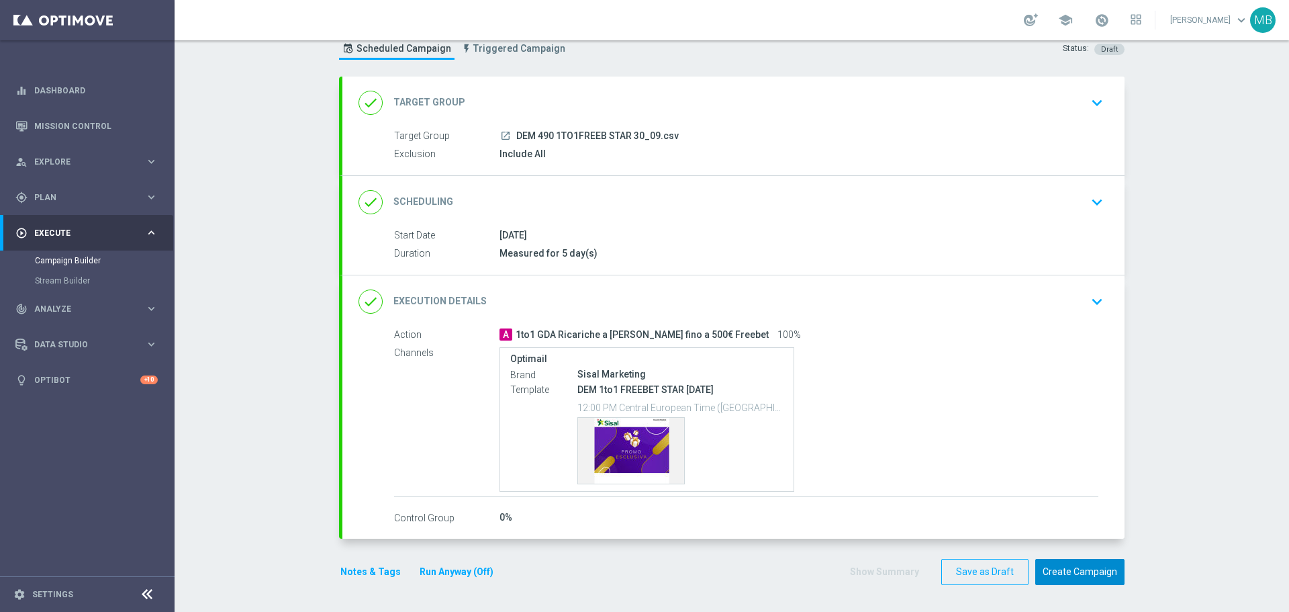
click at [1078, 569] on button "Create Campaign" at bounding box center [1079, 572] width 89 height 26
